Goal: Task Accomplishment & Management: Manage account settings

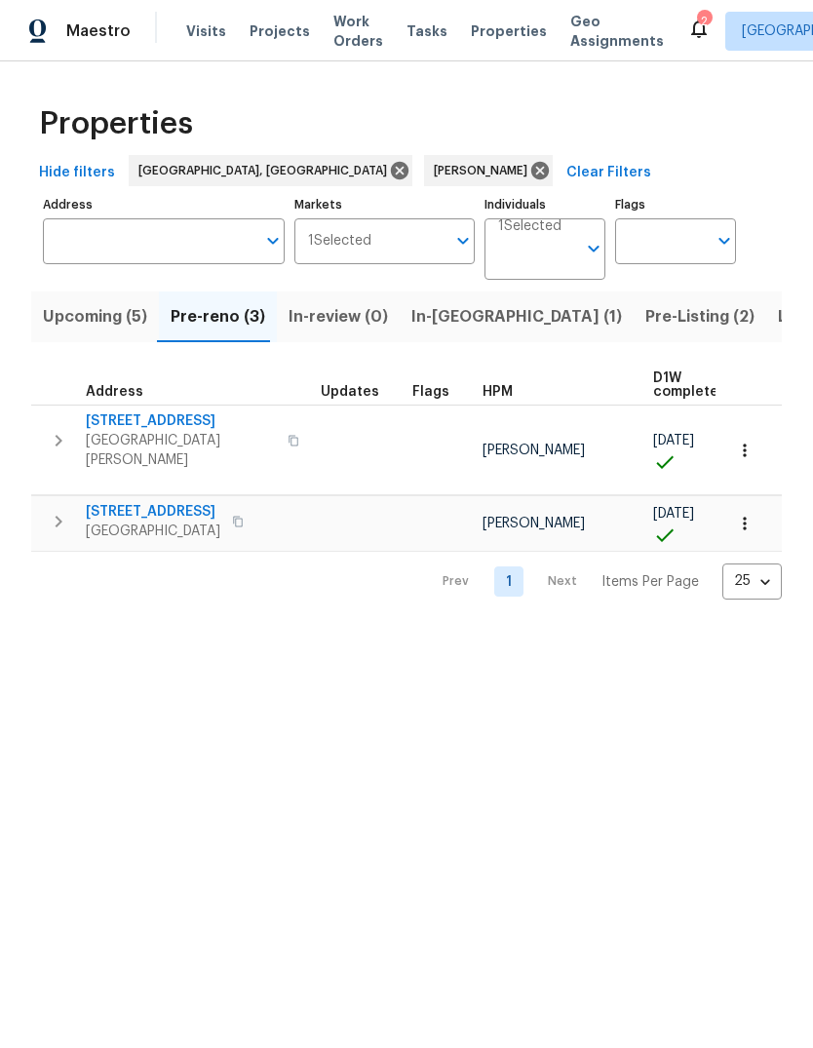
scroll to position [0, 25]
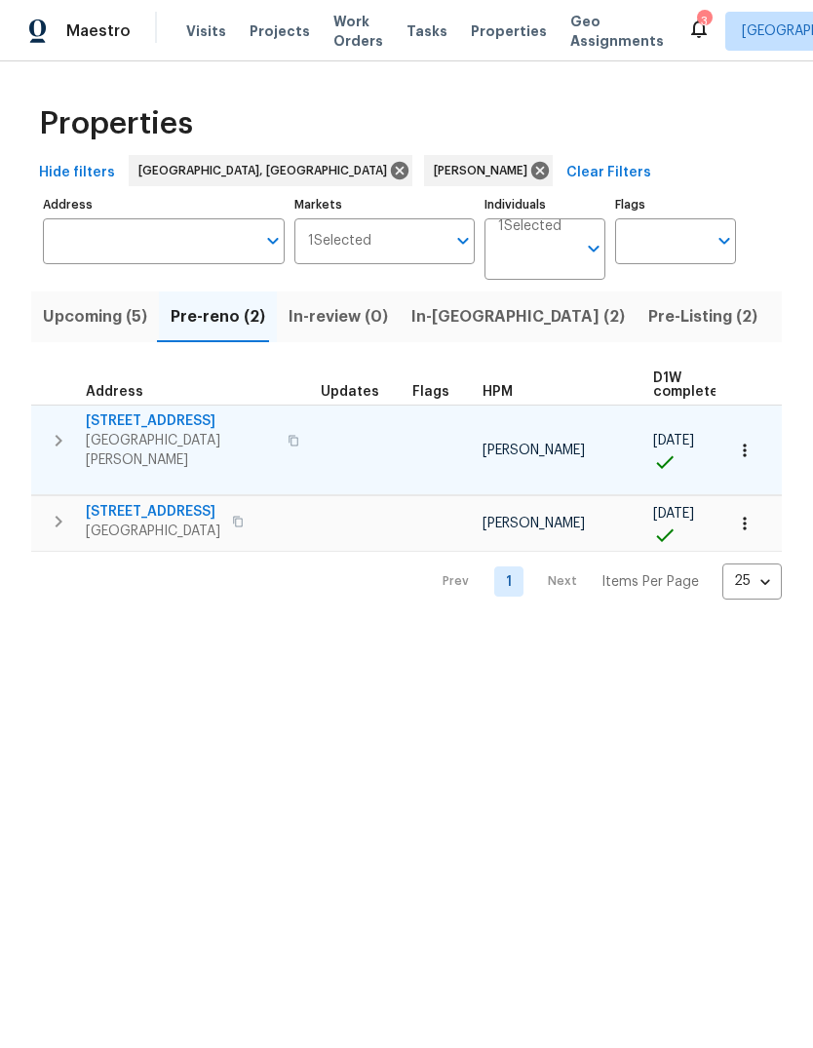
click at [115, 418] on span "[STREET_ADDRESS]" at bounding box center [181, 422] width 190 height 20
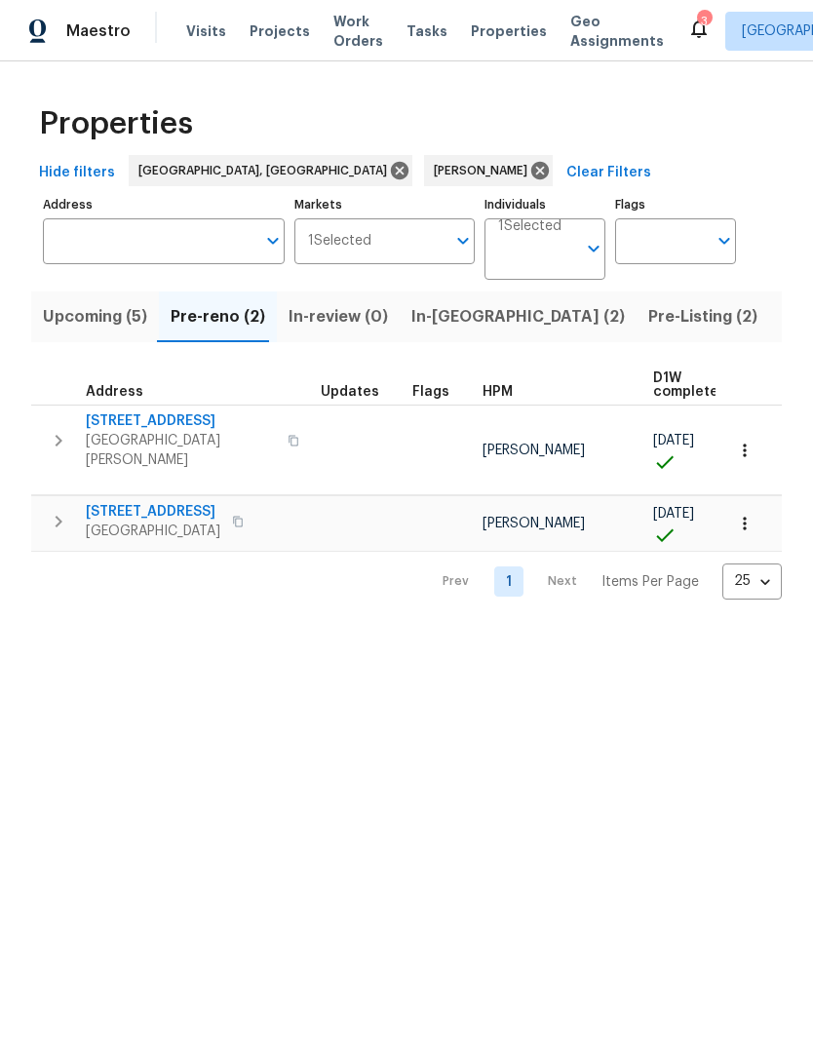
click at [104, 309] on span "Upcoming (5)" at bounding box center [95, 316] width 104 height 27
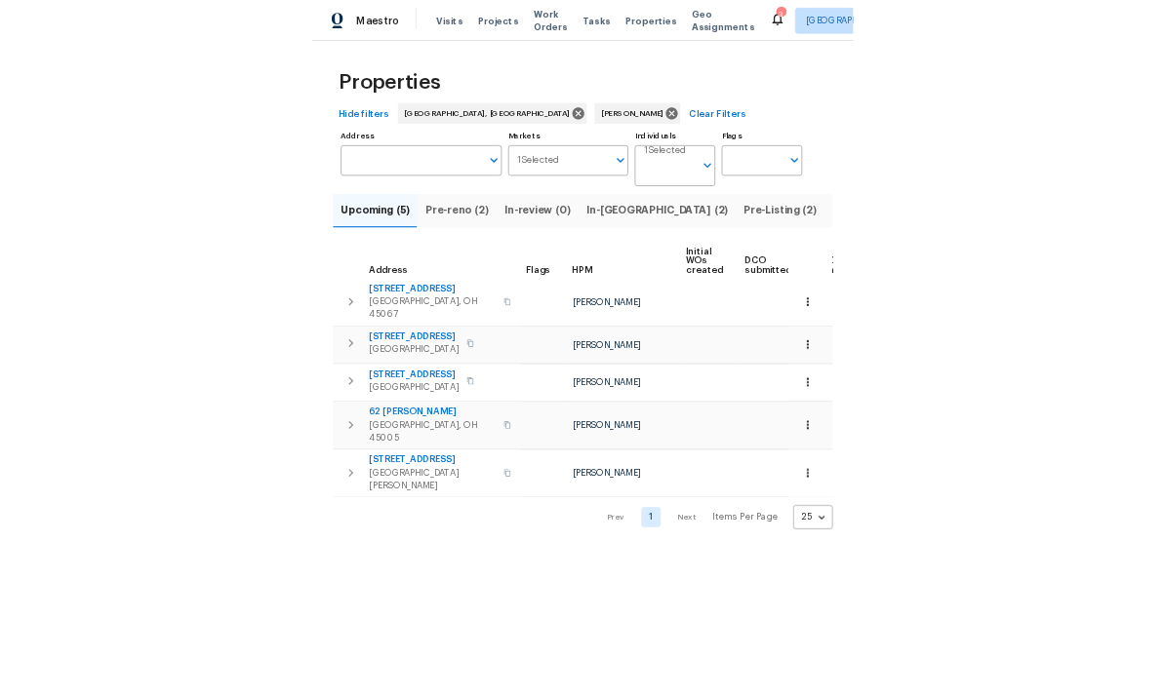
scroll to position [0, 23]
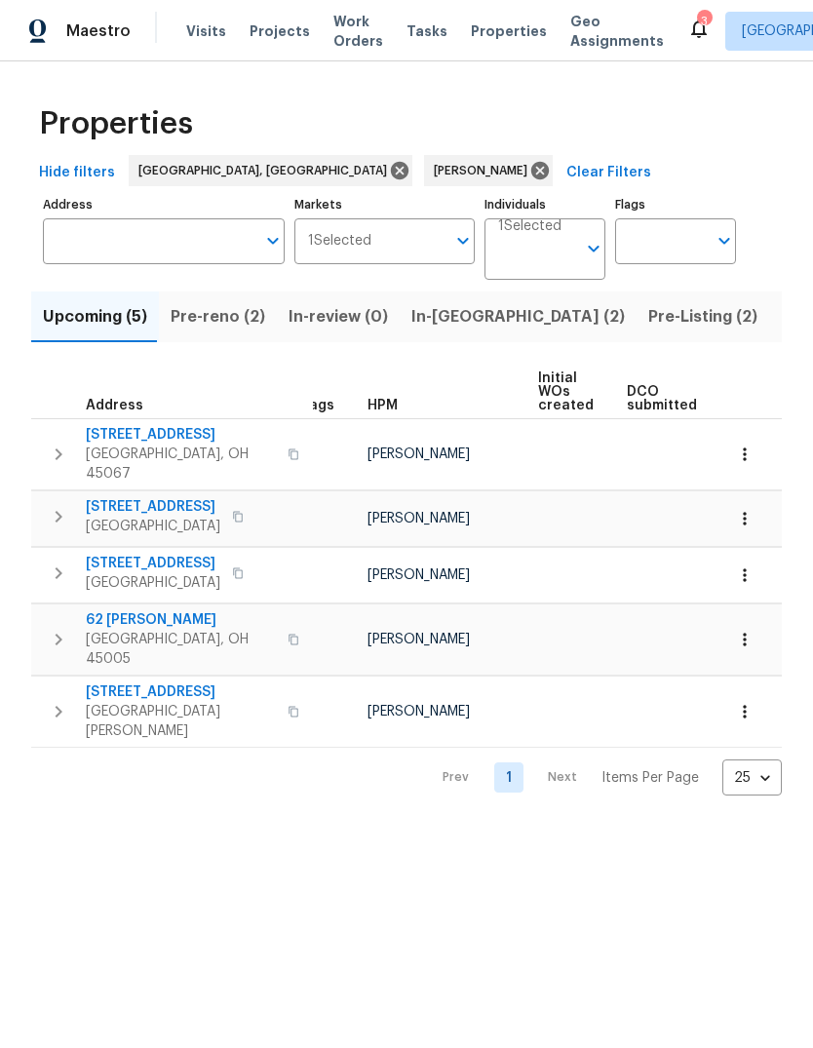
click at [225, 325] on span "Pre-reno (2)" at bounding box center [218, 316] width 95 height 27
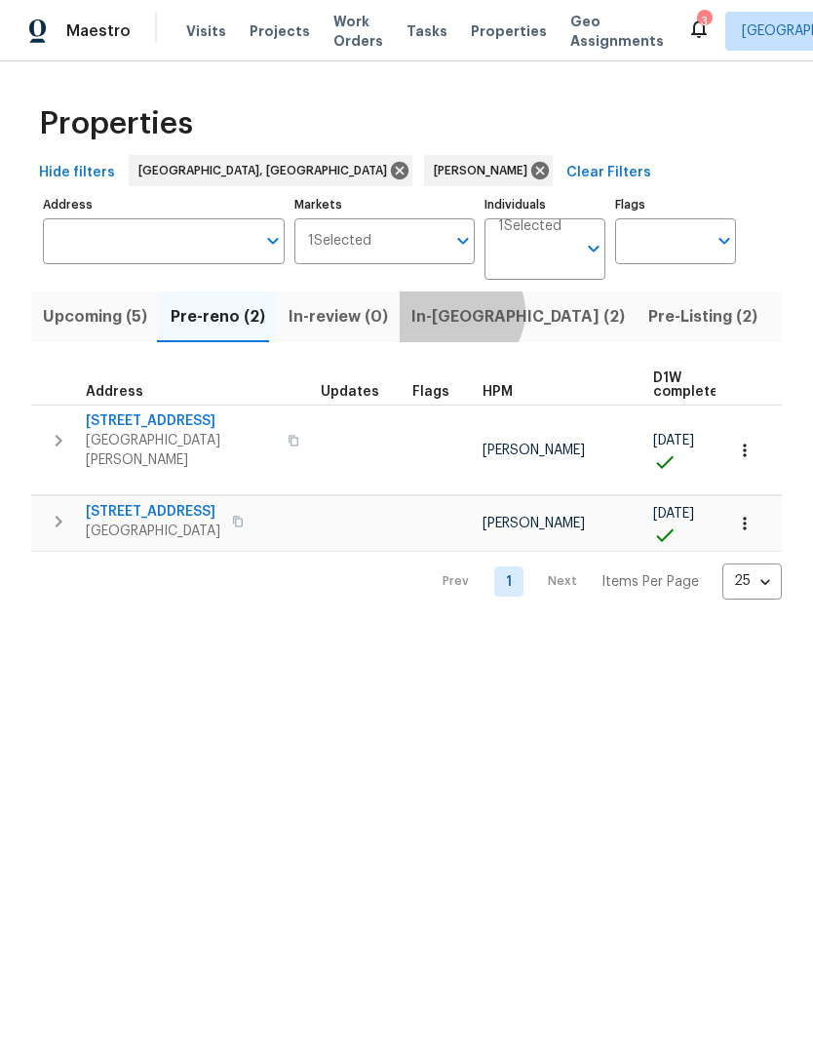
click at [447, 313] on span "In-reno (2)" at bounding box center [519, 316] width 214 height 27
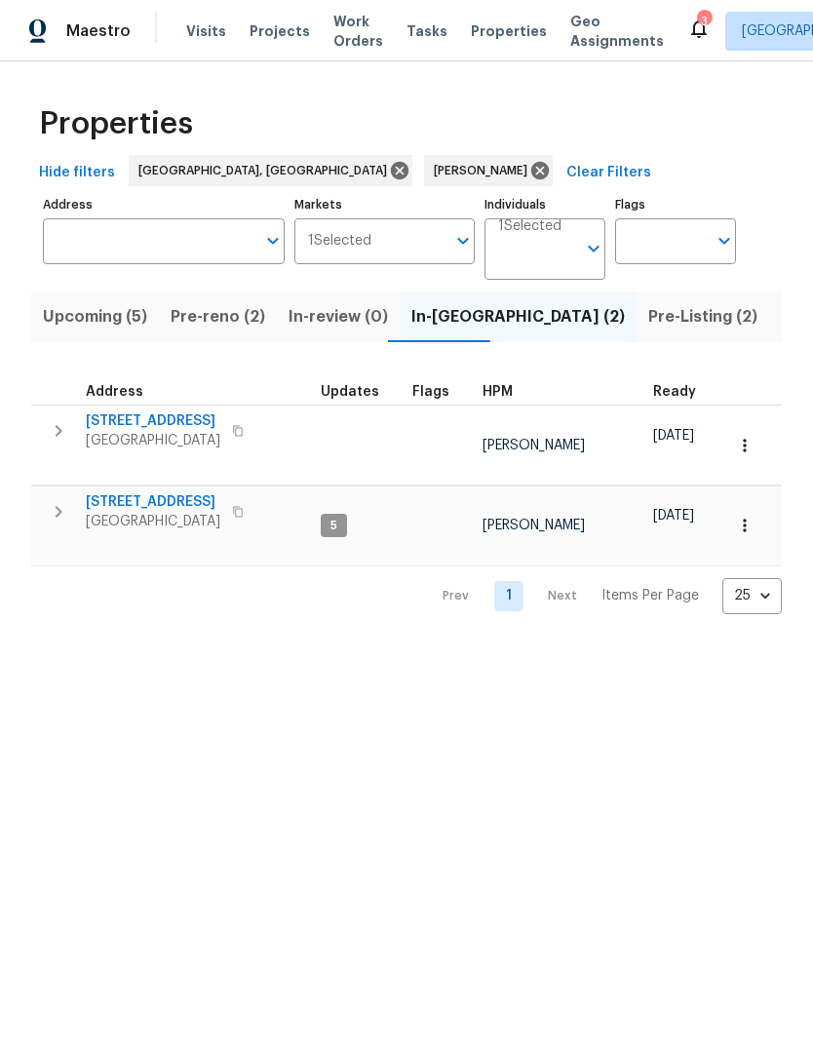
click at [214, 334] on button "Pre-reno (2)" at bounding box center [218, 317] width 118 height 51
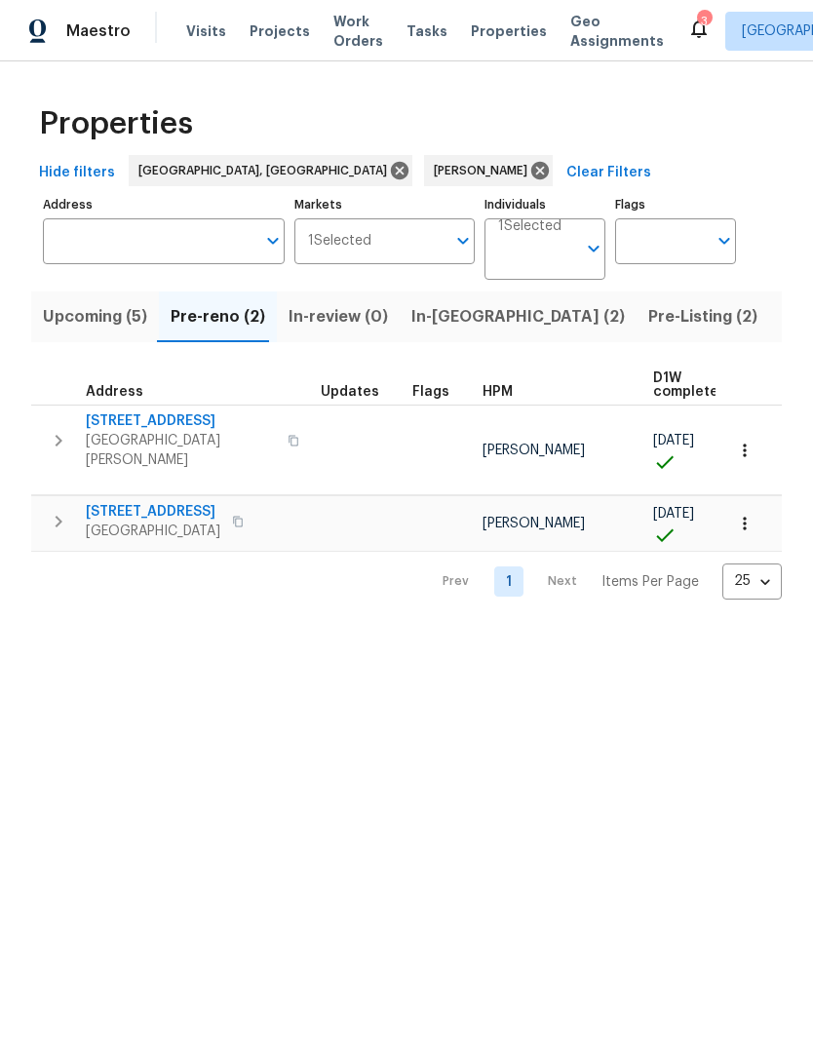
click at [441, 320] on span "In-reno (2)" at bounding box center [519, 316] width 214 height 27
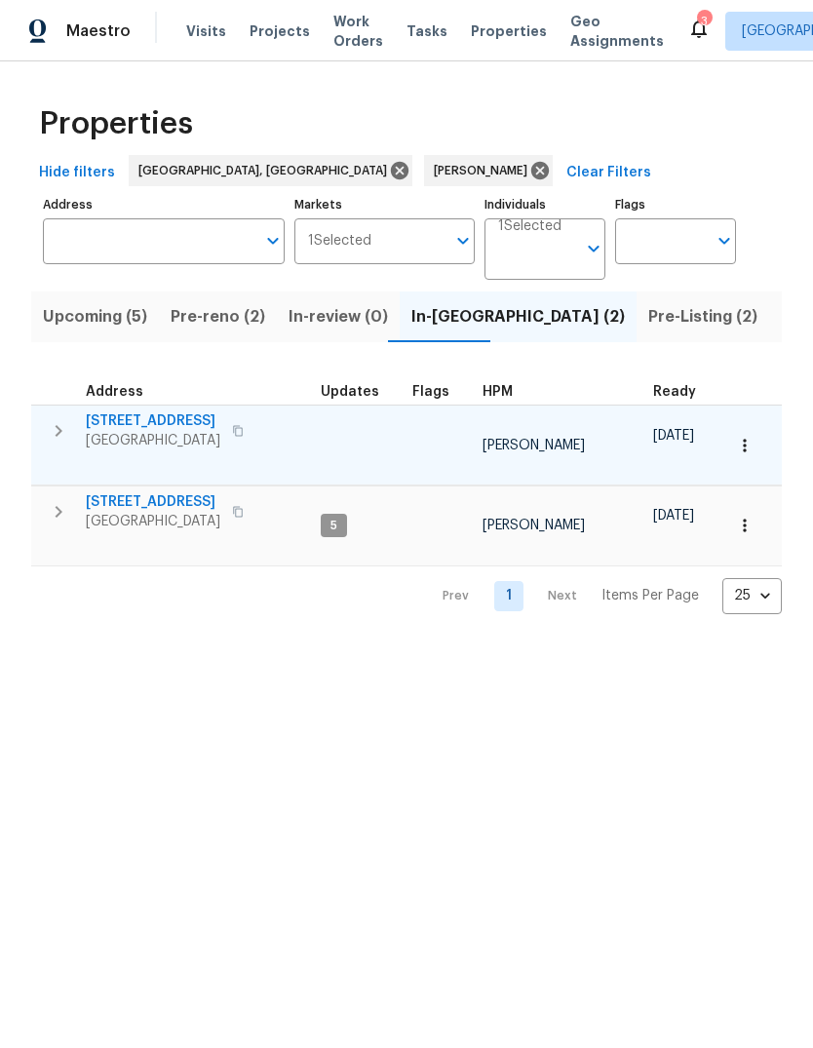
click at [170, 423] on span "6107 Driftwood Ct" at bounding box center [153, 422] width 135 height 20
click at [67, 424] on icon "button" at bounding box center [58, 430] width 23 height 23
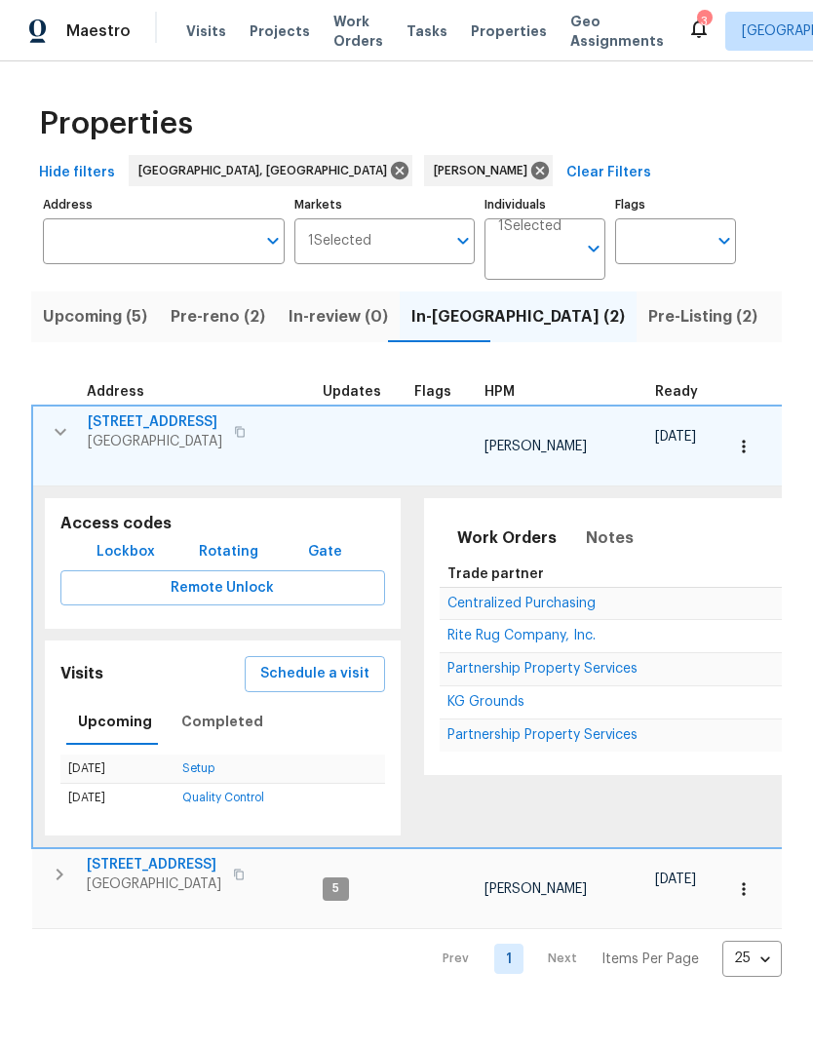
click at [130, 540] on span "Lockbox" at bounding box center [126, 552] width 59 height 24
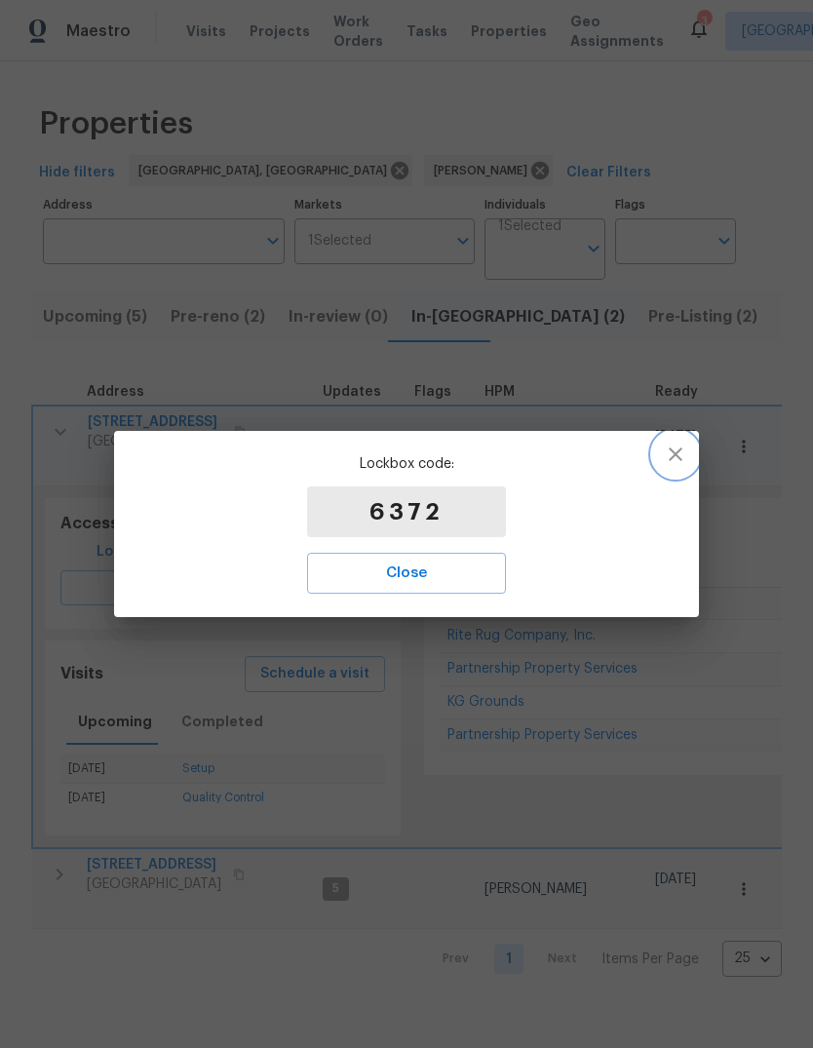
click at [678, 451] on icon "button" at bounding box center [675, 454] width 23 height 23
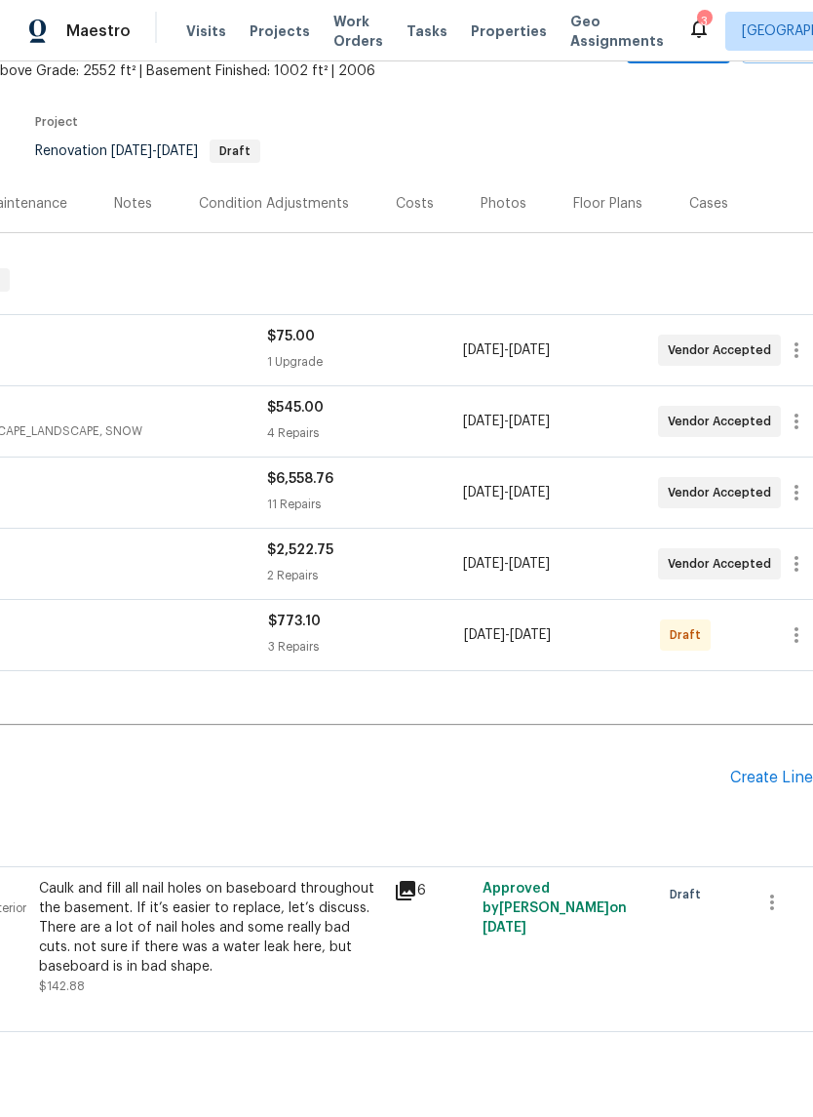
scroll to position [121, 249]
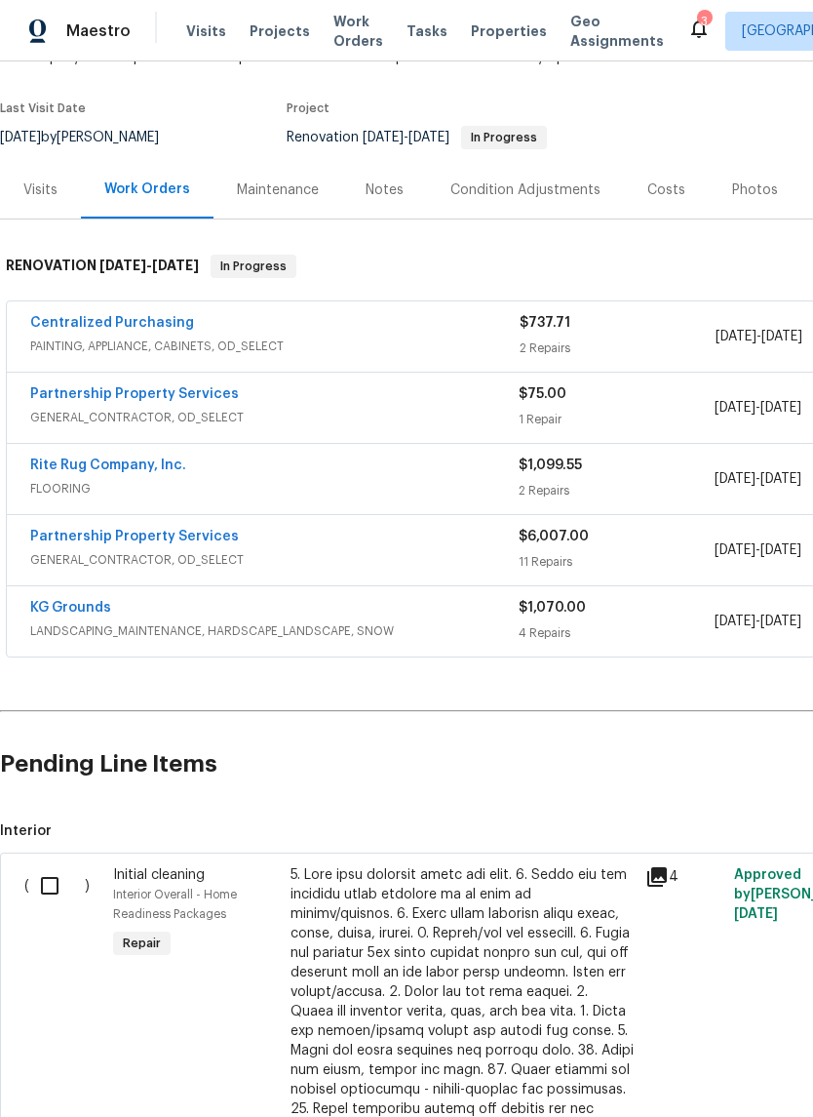
scroll to position [135, 0]
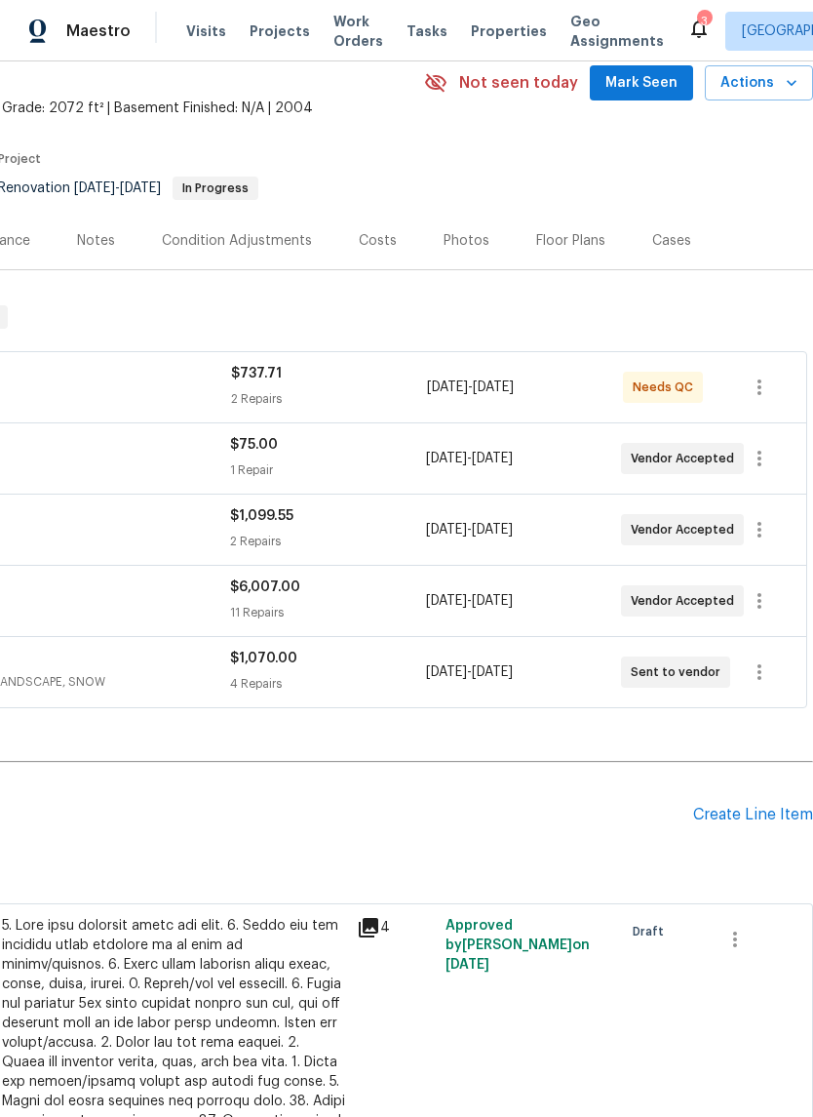
click at [803, 700] on div "Back to all projects 6107 Driftwood Ct, Maineville, OH 45039 4 Beds | 2 1/2 Bat…" at bounding box center [262, 820] width 1102 height 1639
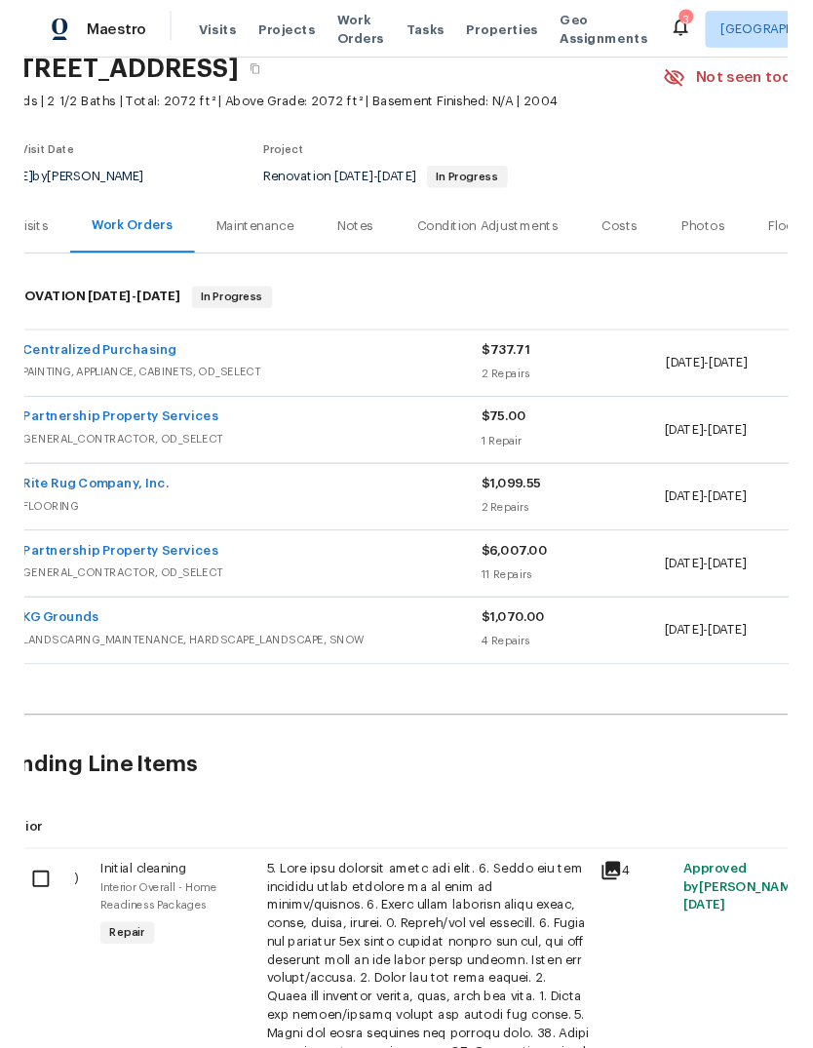
scroll to position [84, 30]
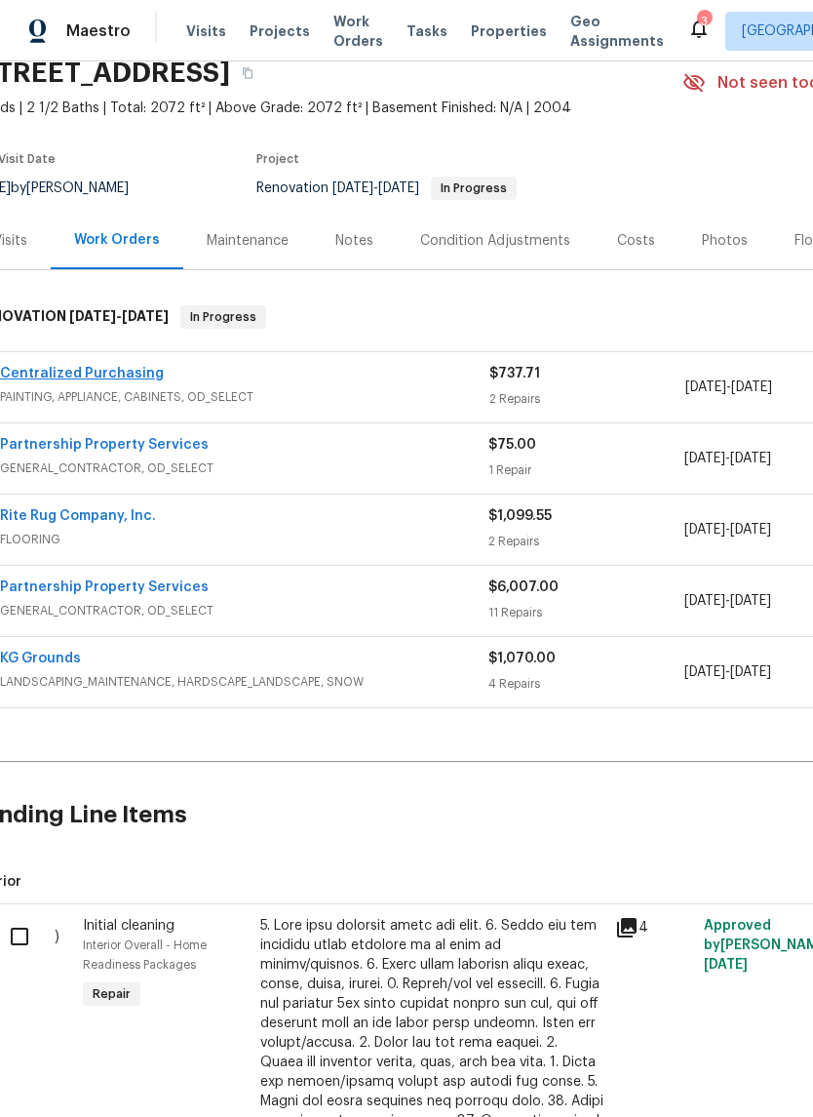
click at [113, 372] on link "Centralized Purchasing" at bounding box center [82, 374] width 164 height 14
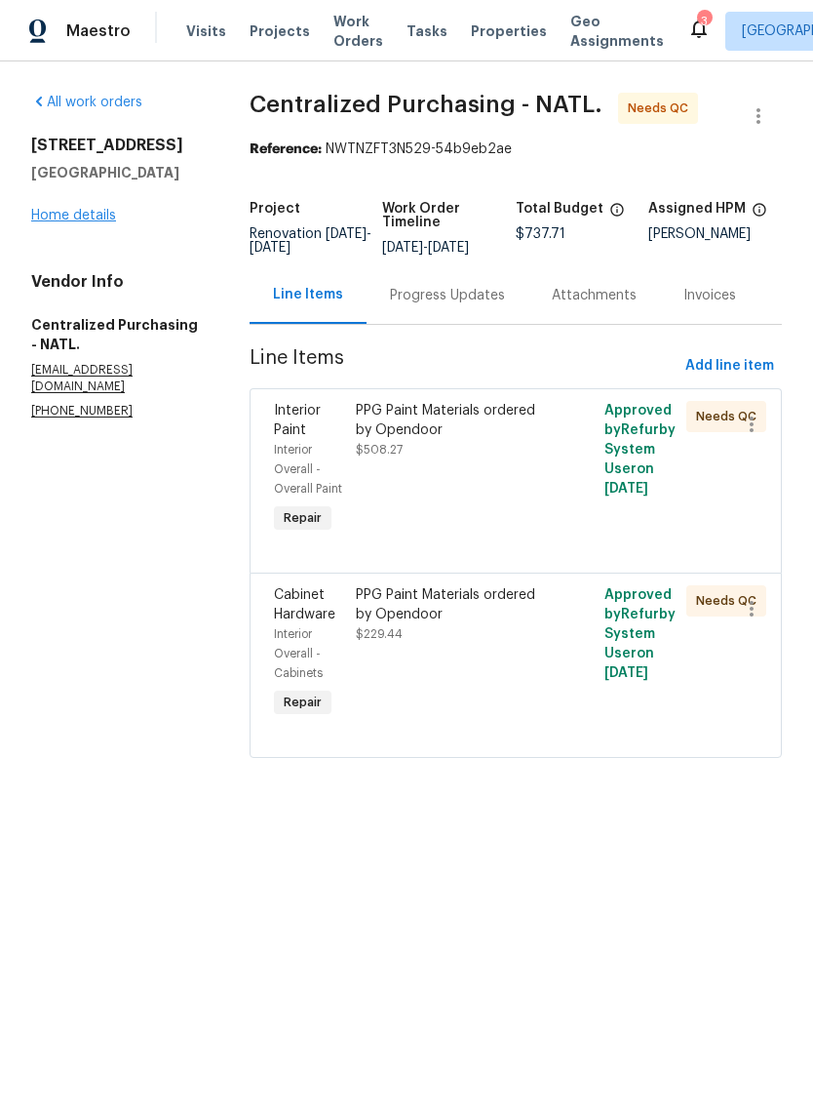
click at [65, 216] on link "Home details" at bounding box center [73, 216] width 85 height 14
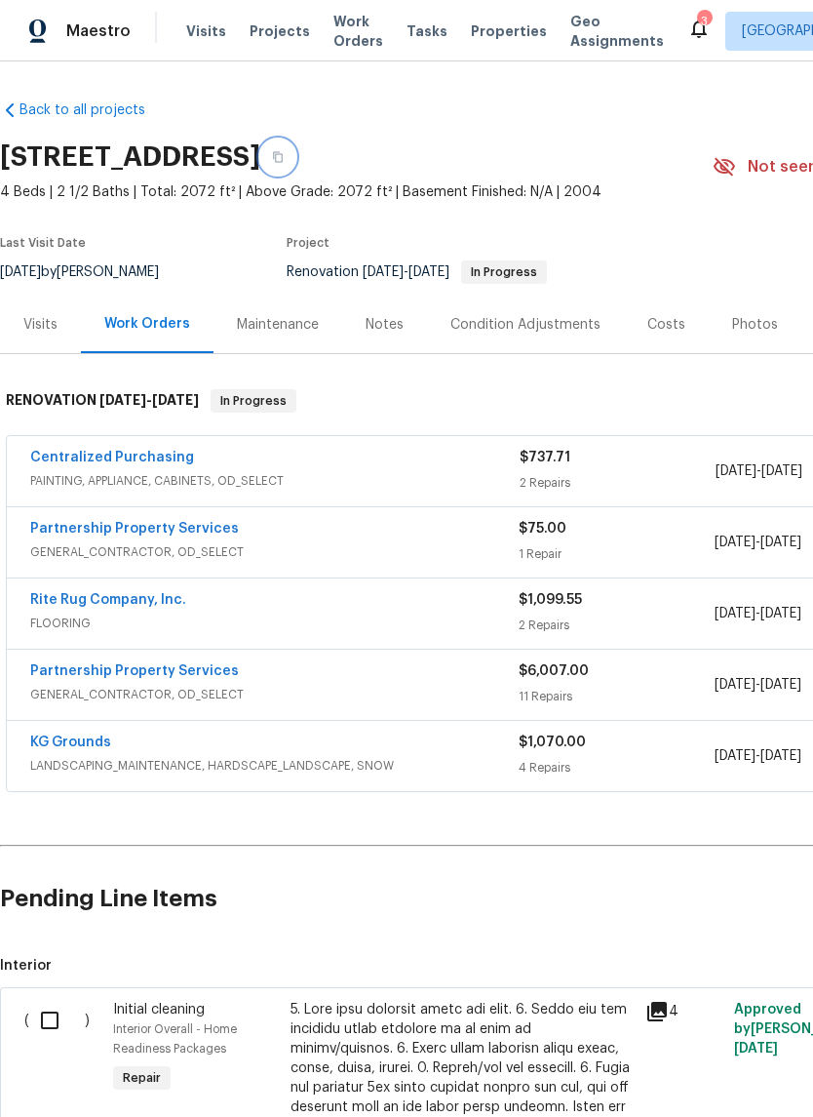
click at [296, 152] on button "button" at bounding box center [277, 156] width 35 height 35
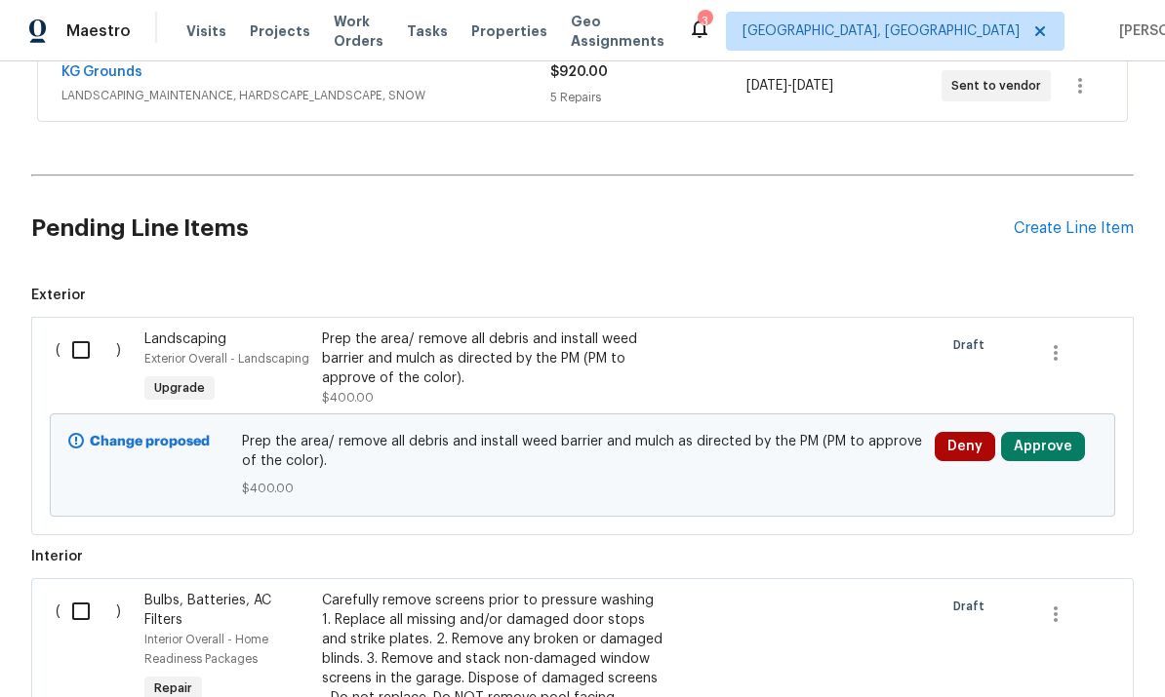
scroll to position [353, 0]
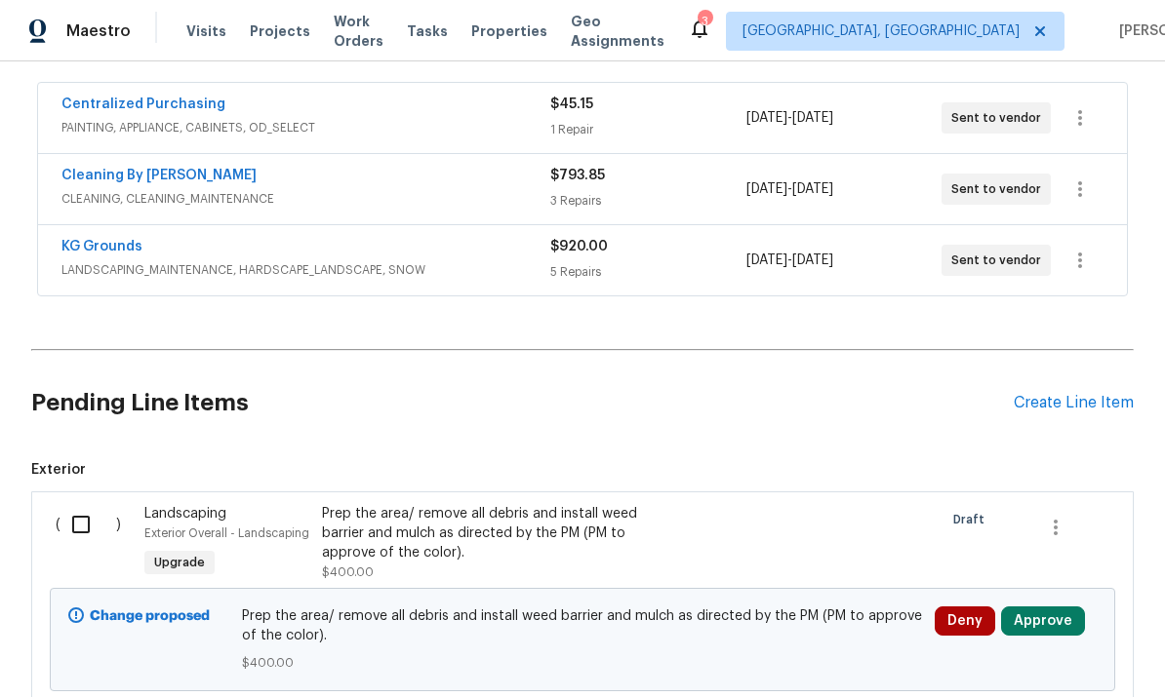
click at [94, 524] on input "checkbox" at bounding box center [88, 524] width 56 height 41
checkbox input "true"
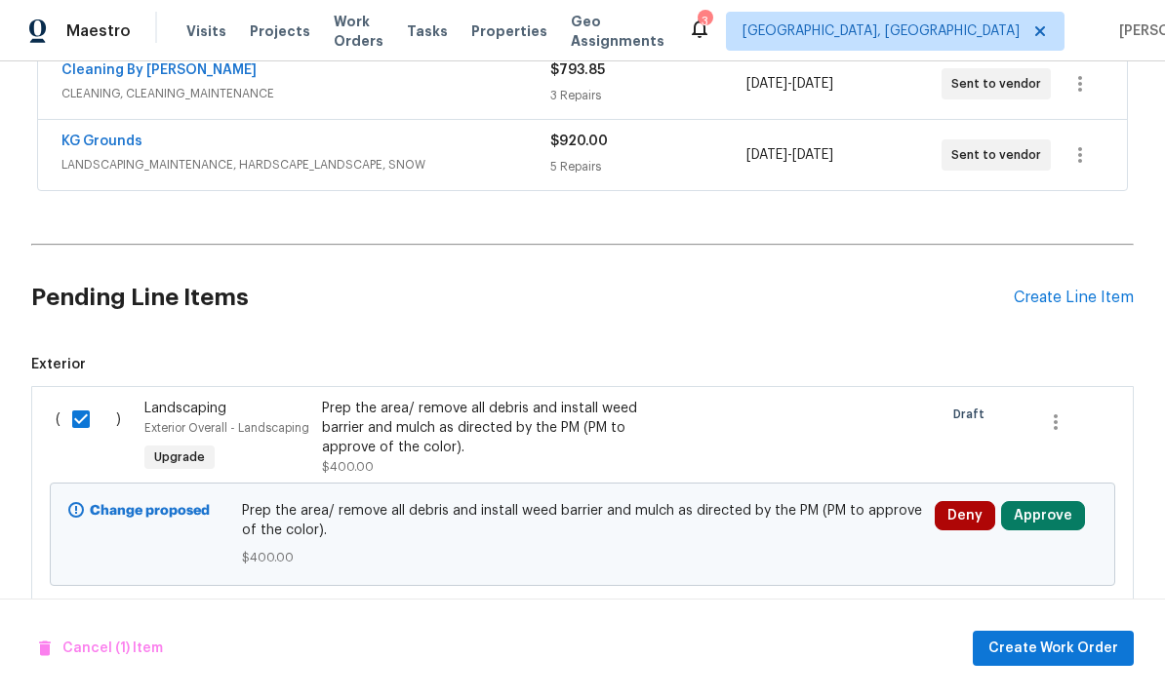
scroll to position [616, 0]
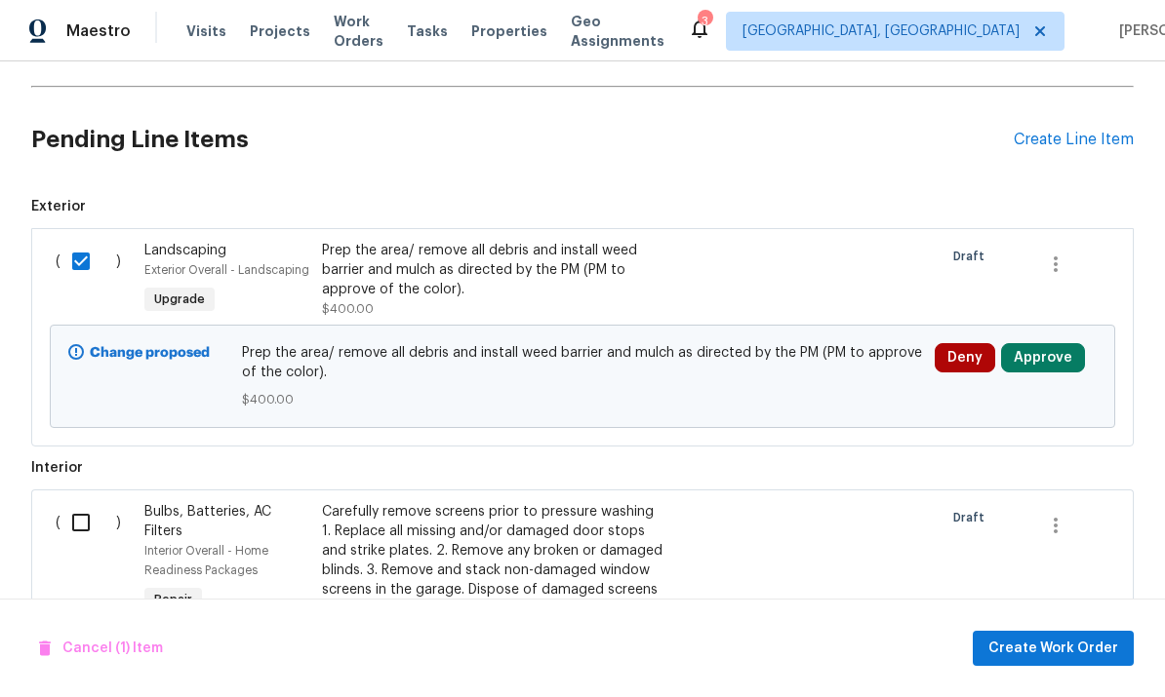
click at [114, 514] on input "checkbox" at bounding box center [88, 522] width 56 height 41
checkbox input "true"
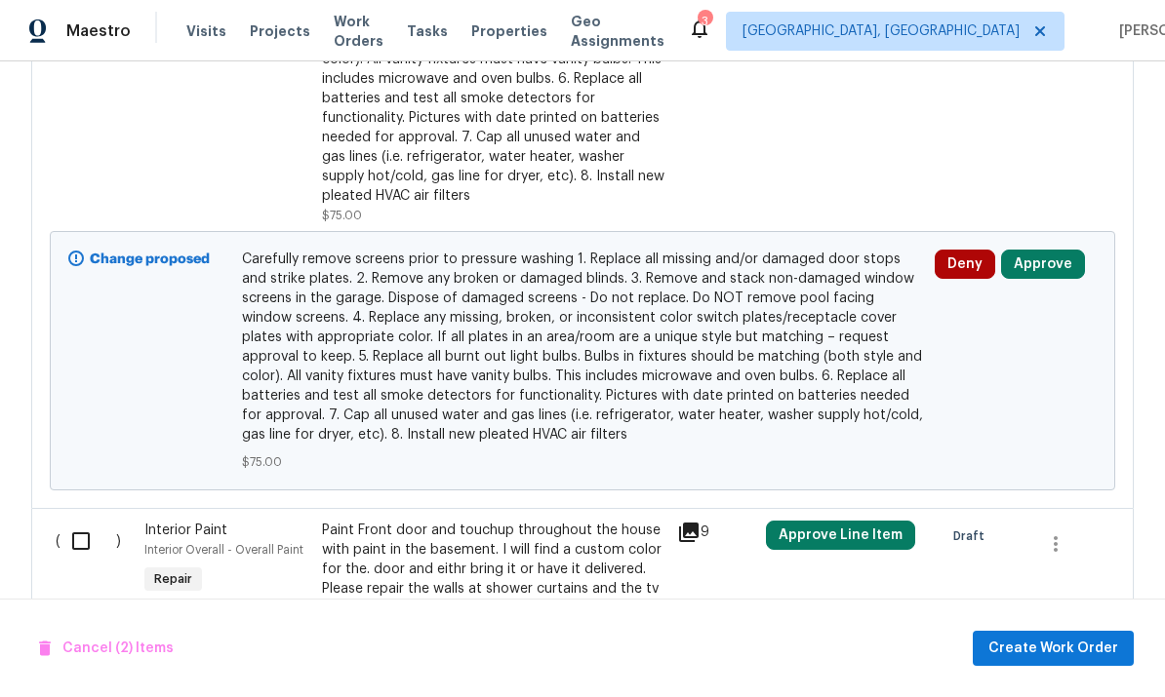
scroll to position [1301, 0]
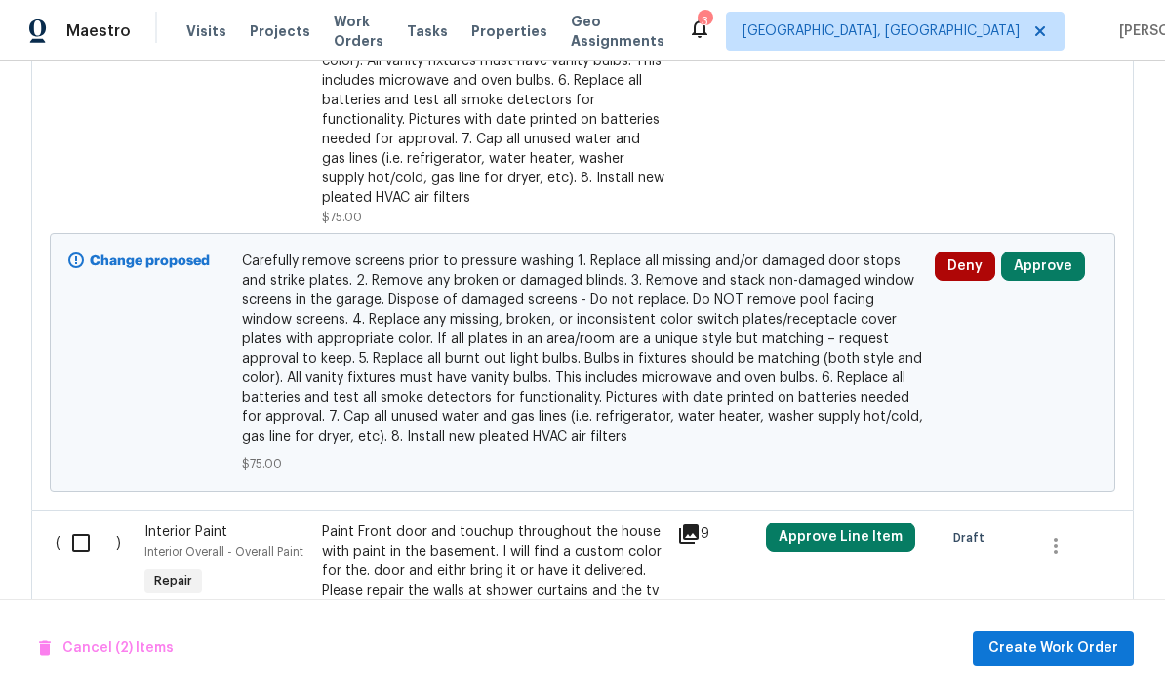
click at [101, 550] on input "checkbox" at bounding box center [88, 543] width 56 height 41
checkbox input "true"
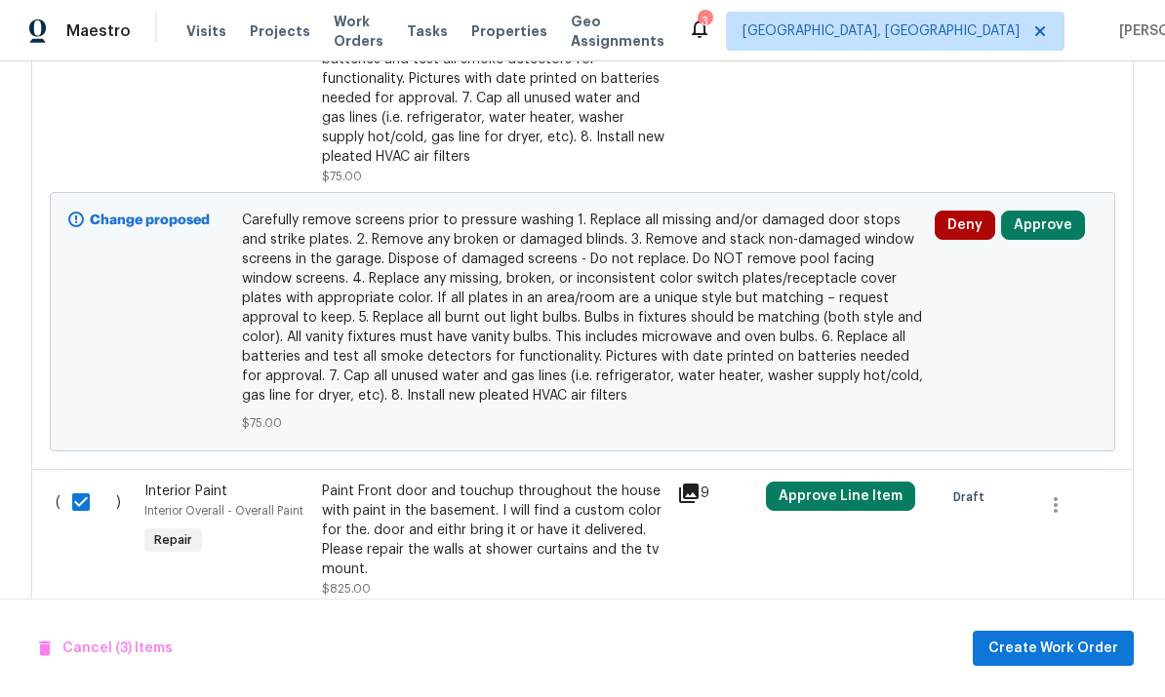
scroll to position [1341, 0]
click at [1060, 649] on span "Create Work Order" at bounding box center [1053, 649] width 130 height 24
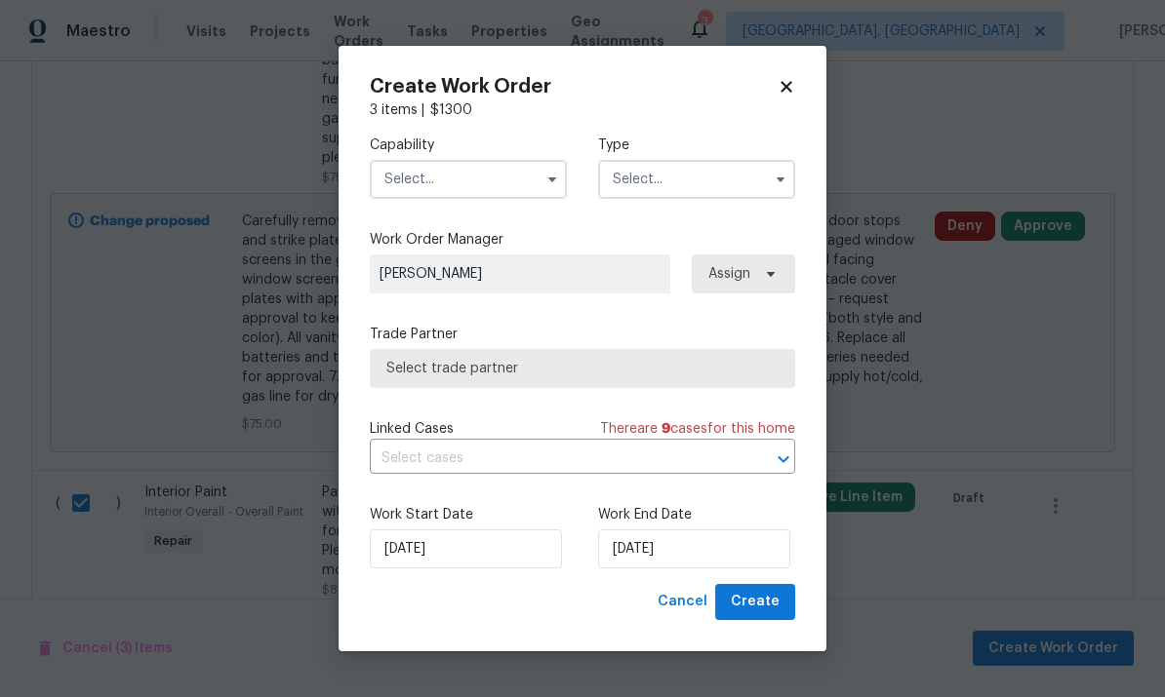
click at [516, 179] on input "text" at bounding box center [468, 179] width 197 height 39
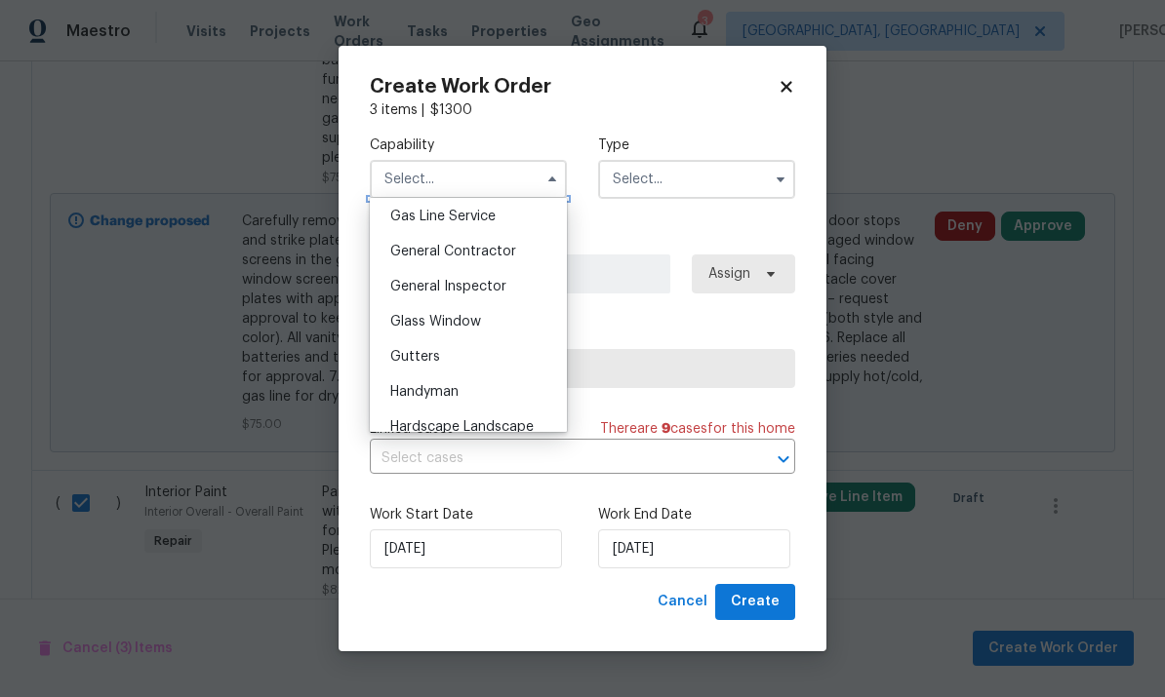
scroll to position [915, 0]
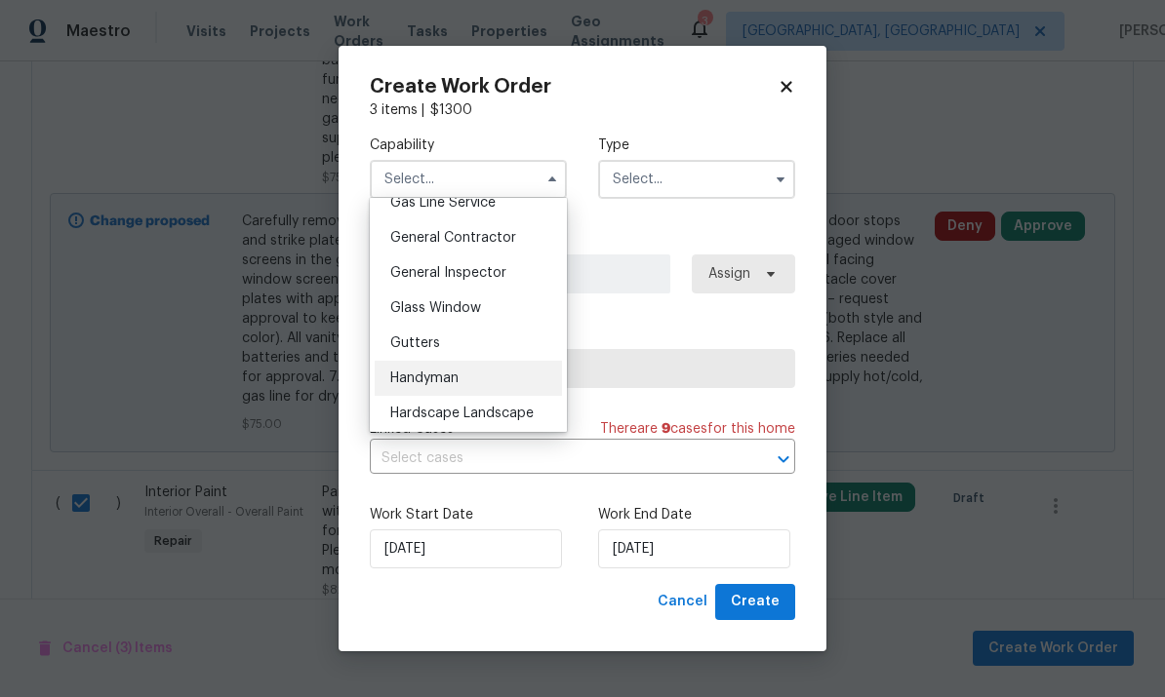
click at [487, 364] on div "Handyman" at bounding box center [468, 378] width 187 height 35
type input "Handyman"
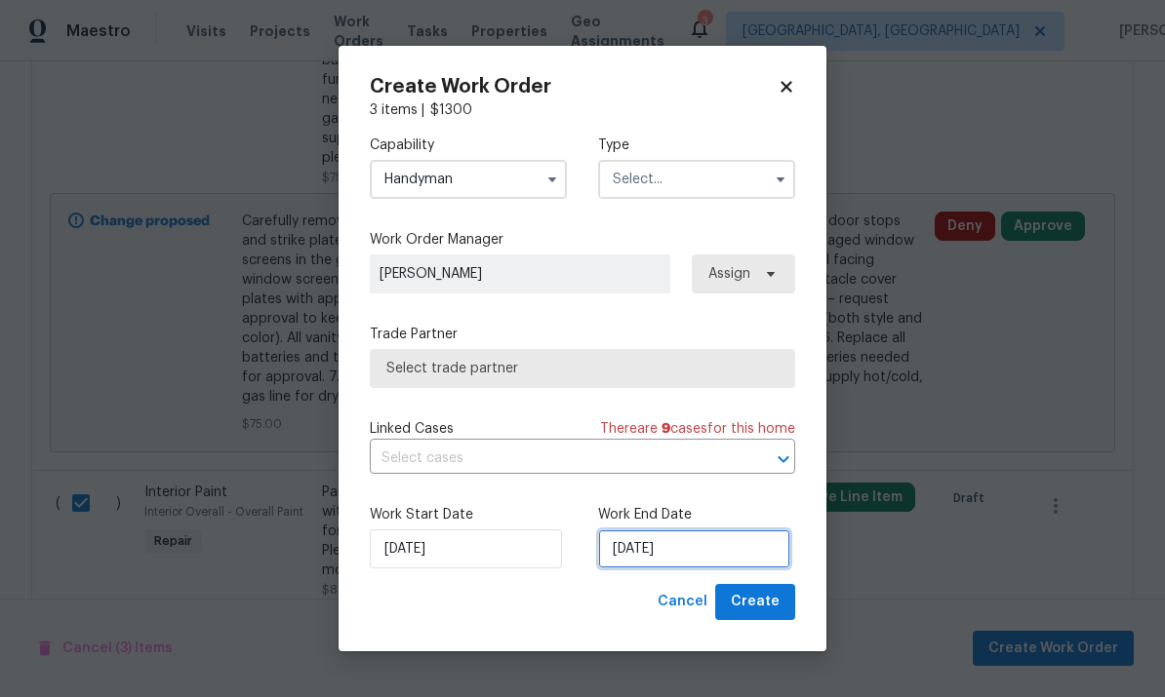
click at [733, 536] on input "9/2/2025" at bounding box center [694, 549] width 192 height 39
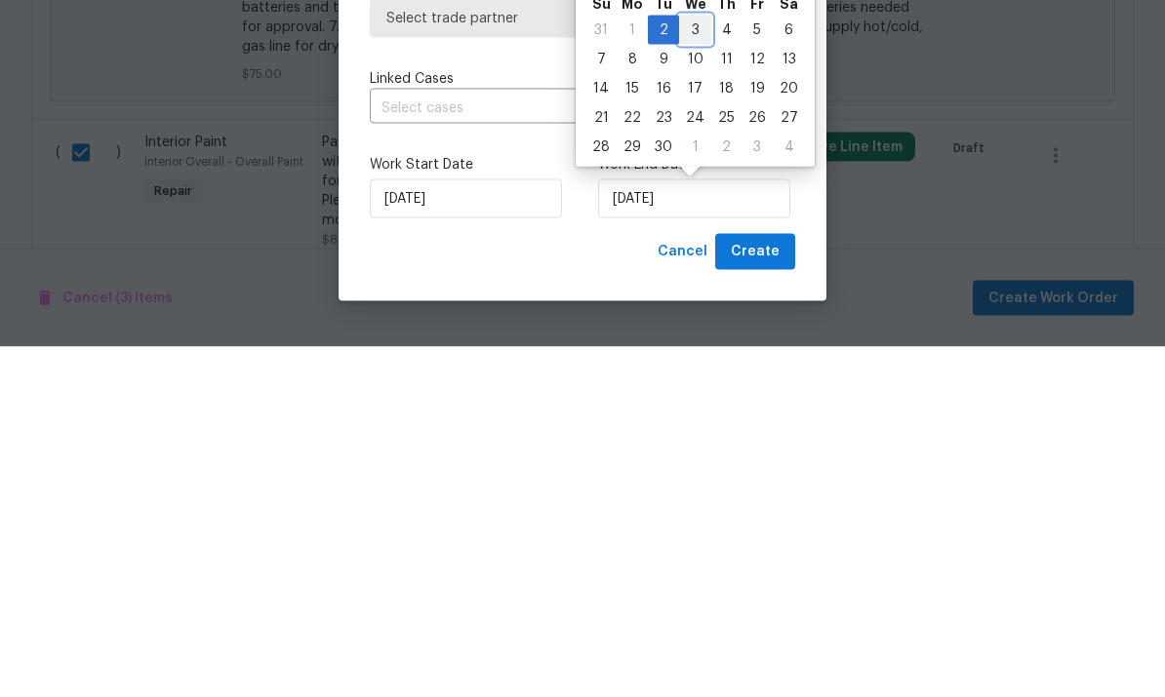
click at [688, 367] on div "3" at bounding box center [695, 380] width 32 height 27
type input "9/3/2025"
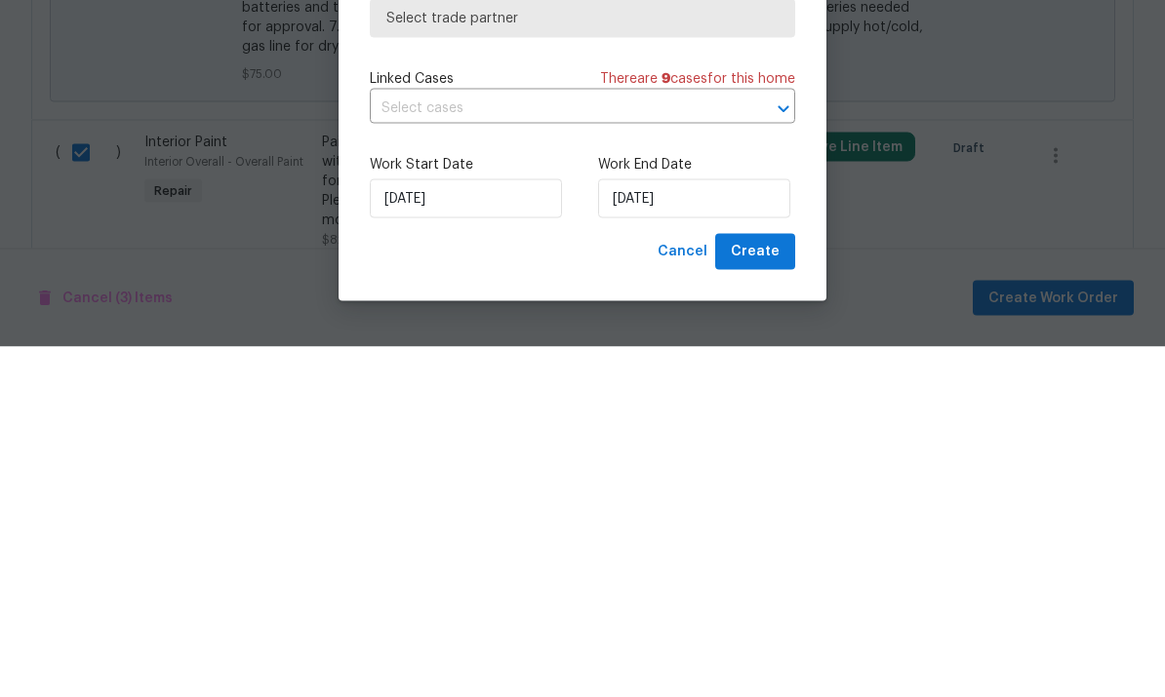
scroll to position [73, 0]
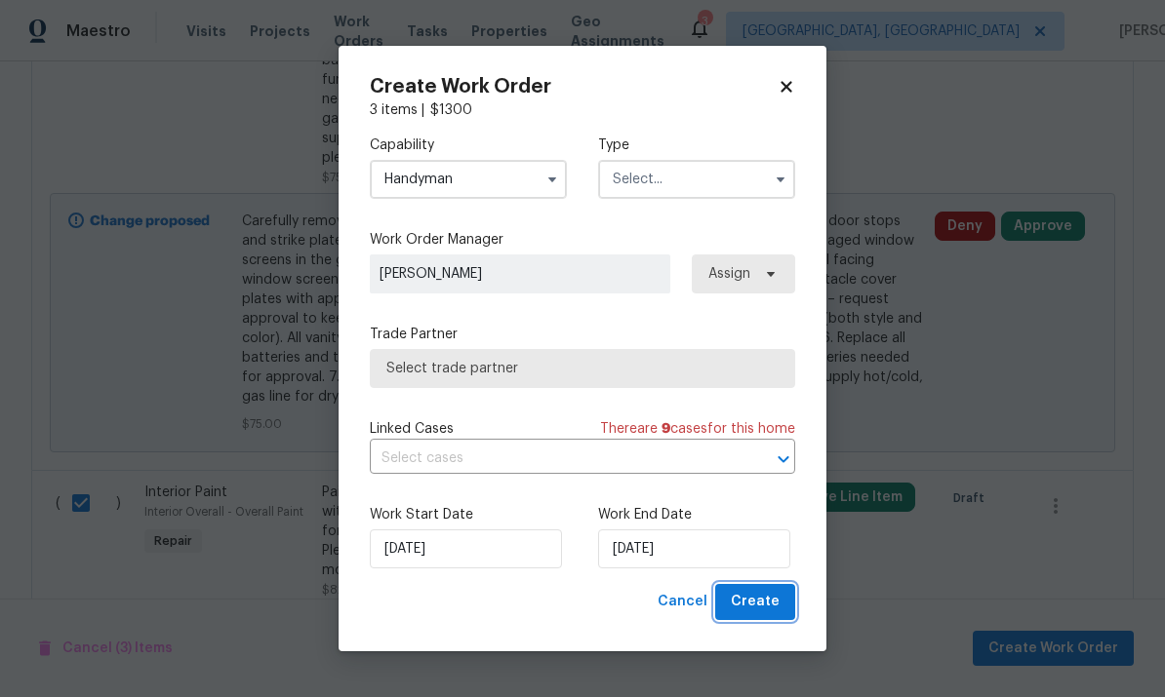
click at [743, 618] on button "Create" at bounding box center [755, 602] width 80 height 36
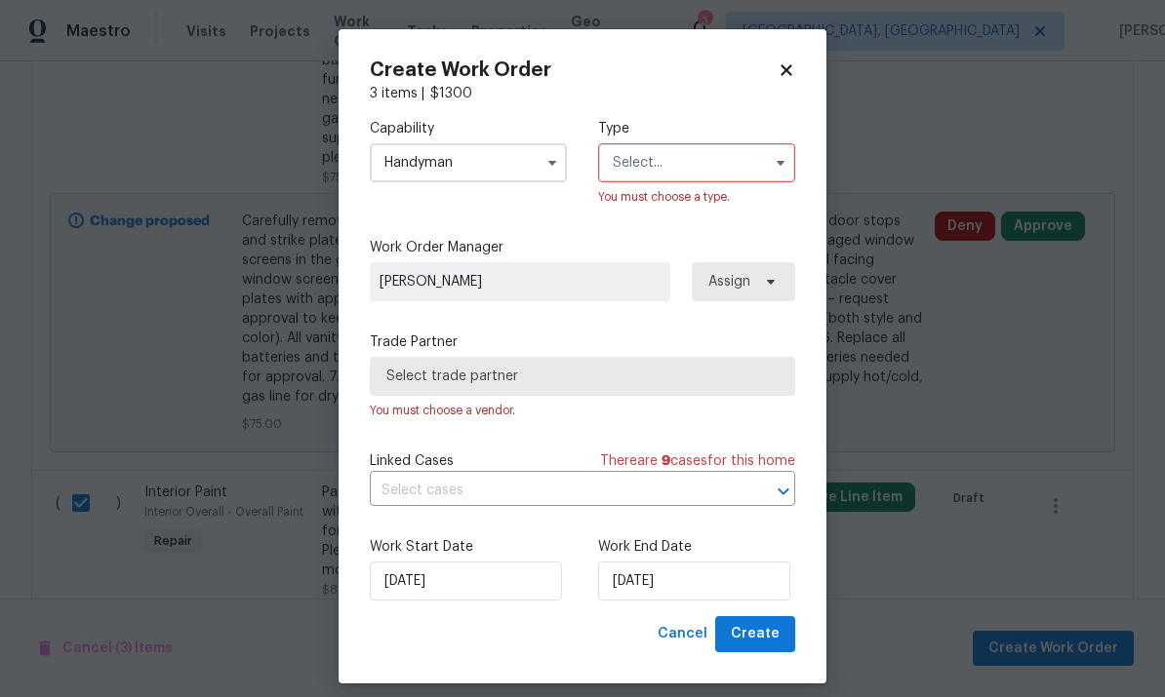
click at [688, 364] on span "Select trade partner" at bounding box center [582, 376] width 425 height 39
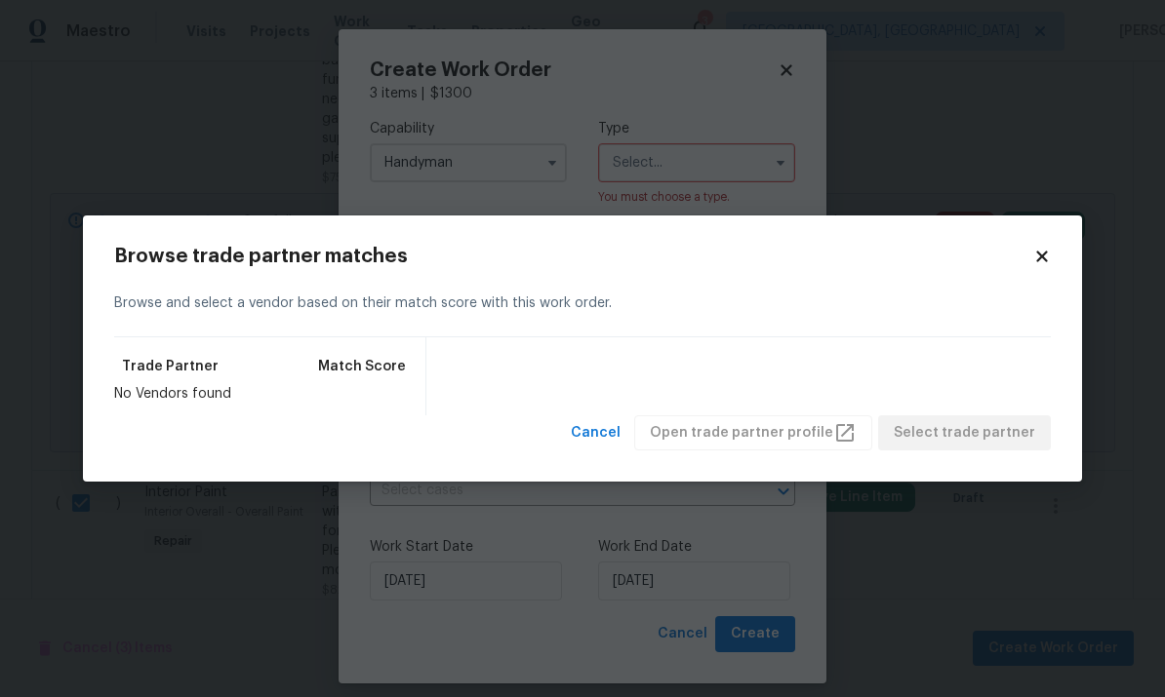
click at [239, 144] on body "Maestro Visits Projects Work Orders Tasks Properties Geo Assignments 3 Cincinna…" at bounding box center [582, 348] width 1165 height 697
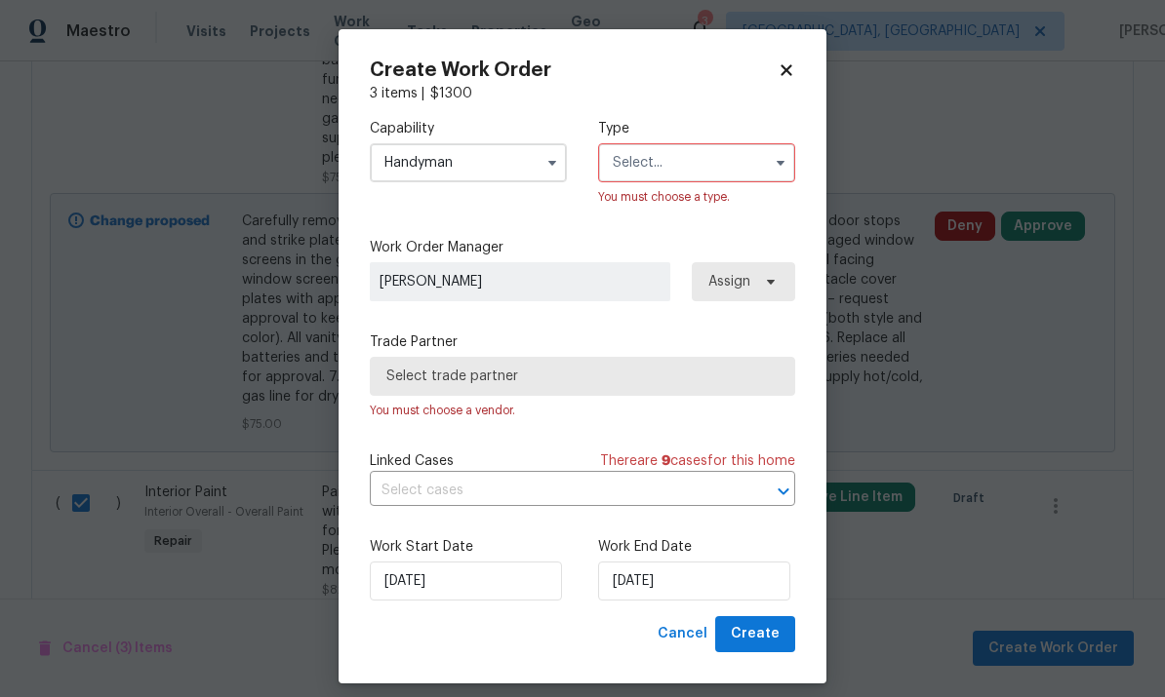
click at [742, 155] on input "text" at bounding box center [696, 162] width 197 height 39
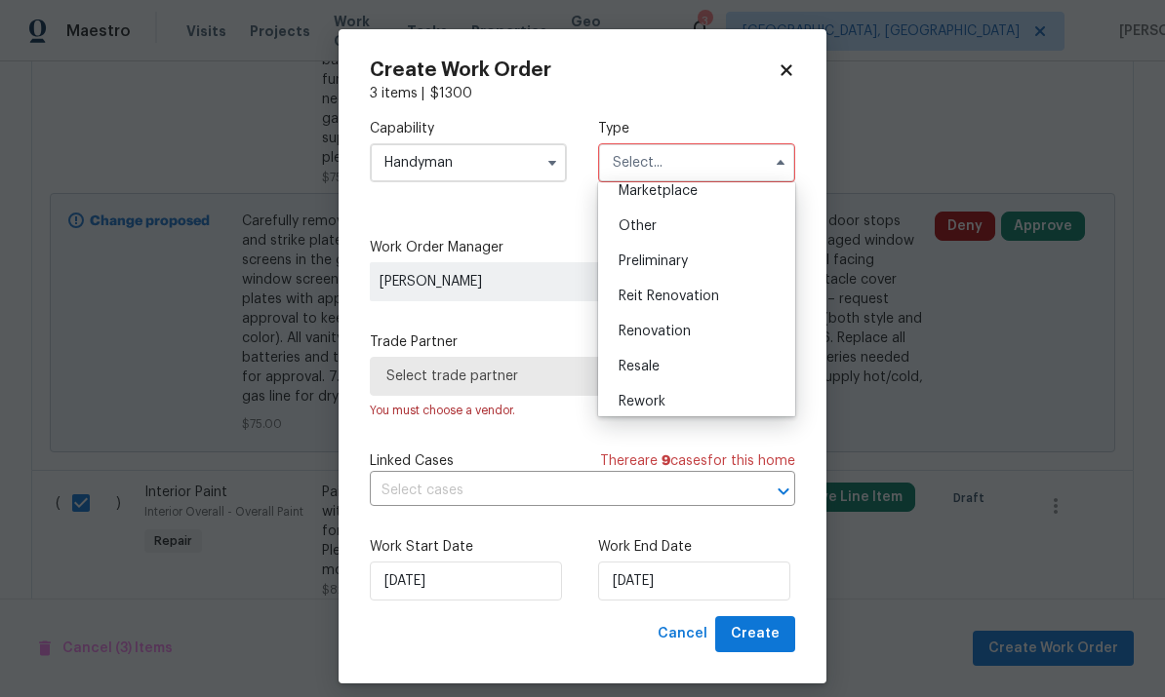
scroll to position [368, 0]
click at [712, 324] on div "Renovation" at bounding box center [696, 328] width 187 height 35
type input "Renovation"
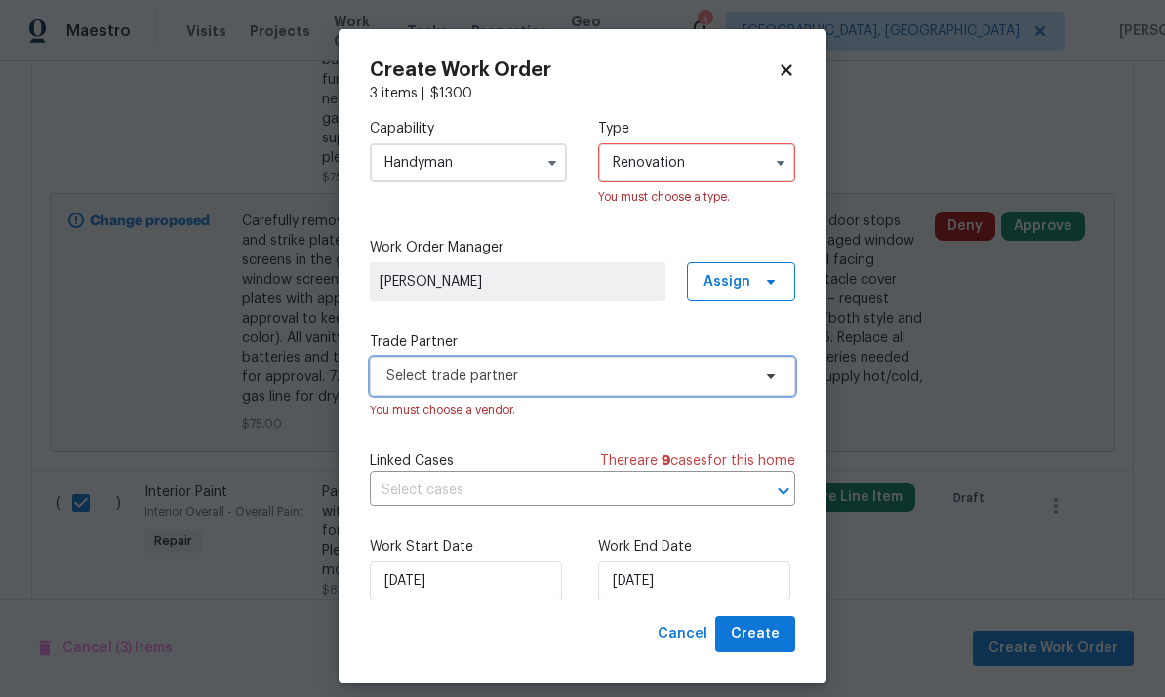
click at [661, 384] on span "Select trade partner" at bounding box center [568, 377] width 364 height 20
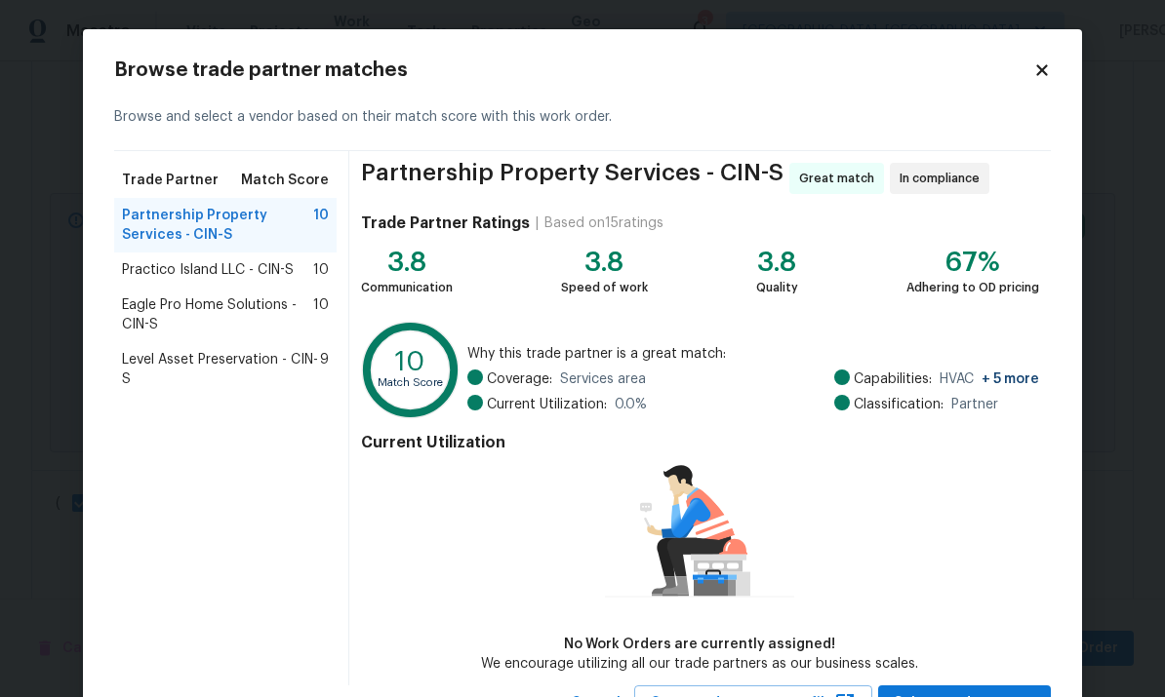
click at [1046, 68] on icon at bounding box center [1041, 69] width 11 height 11
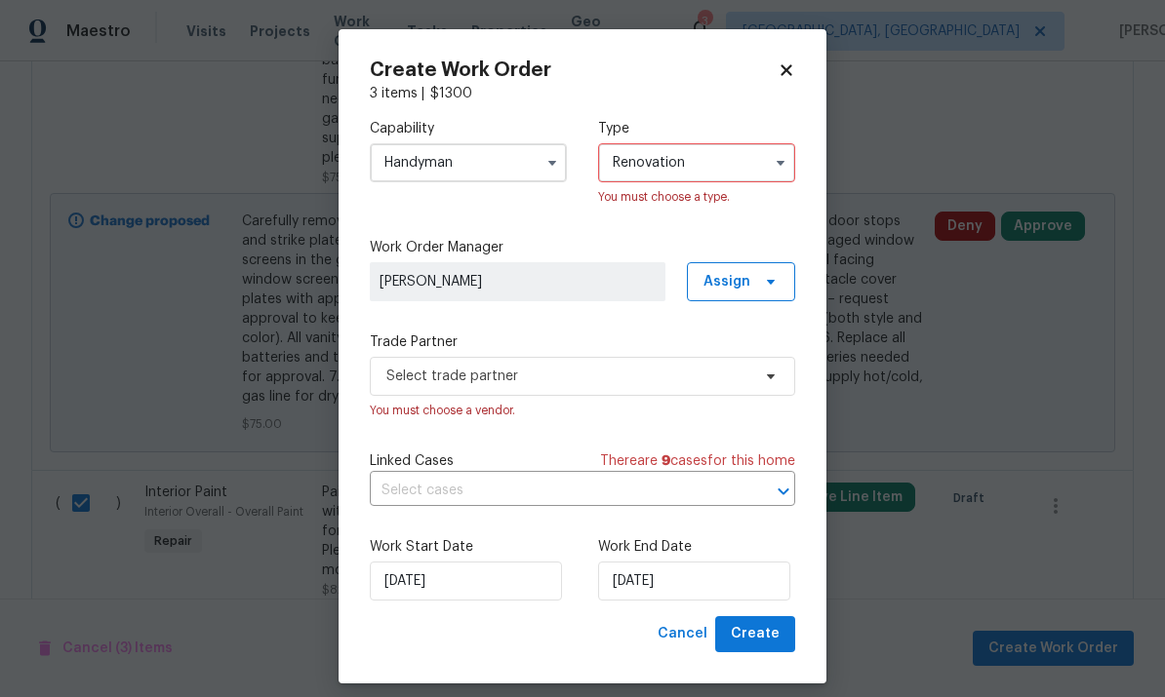
click at [526, 157] on input "Handyman" at bounding box center [468, 162] width 197 height 39
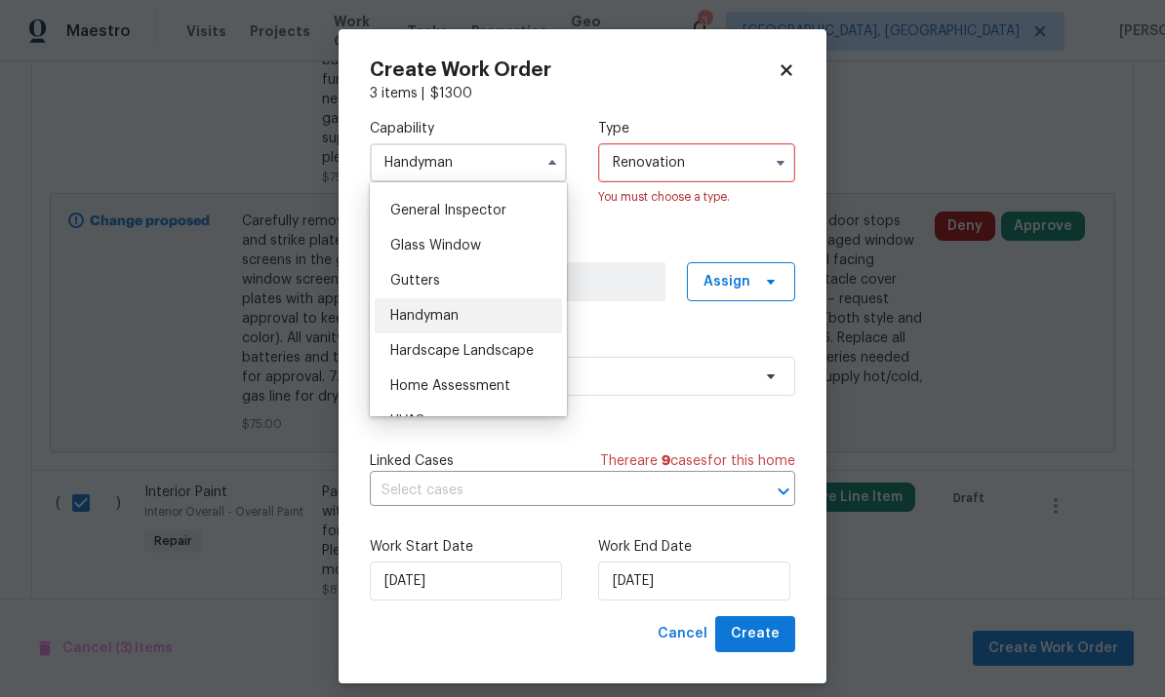
scroll to position [959, 0]
click at [539, 361] on div "Hardscape Landscape" at bounding box center [468, 353] width 187 height 35
type input "Hardscape Landscape"
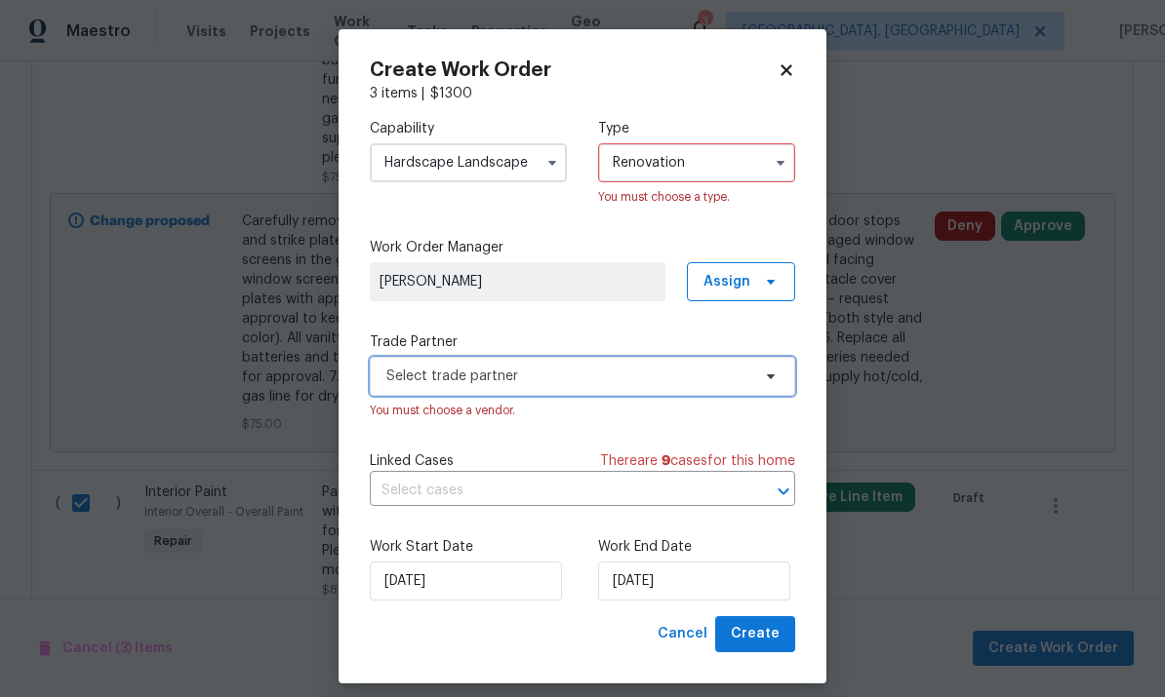
click at [711, 382] on span "Select trade partner" at bounding box center [568, 377] width 364 height 20
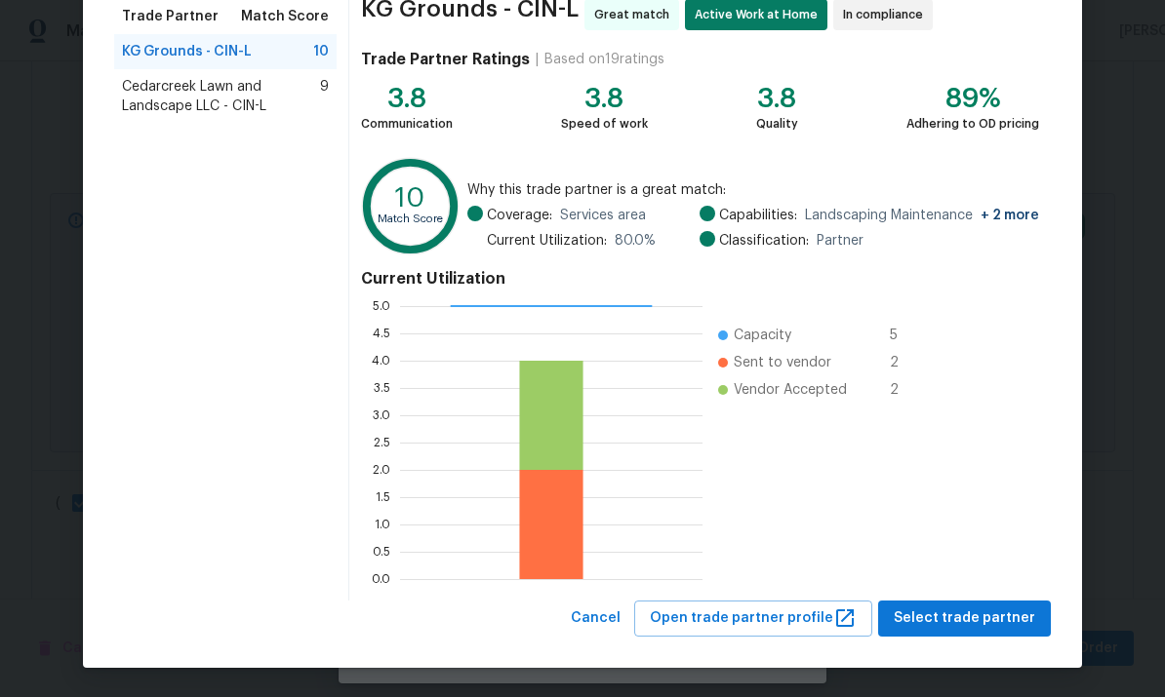
scroll to position [163, 0]
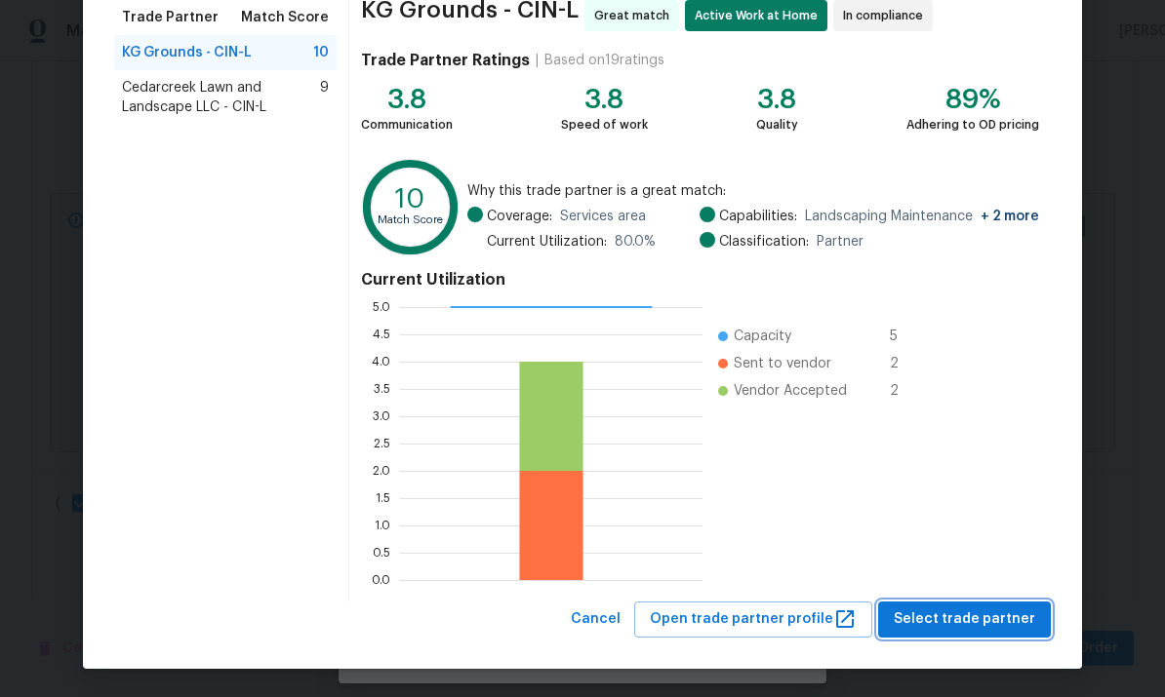
click at [973, 622] on span "Select trade partner" at bounding box center [963, 620] width 141 height 24
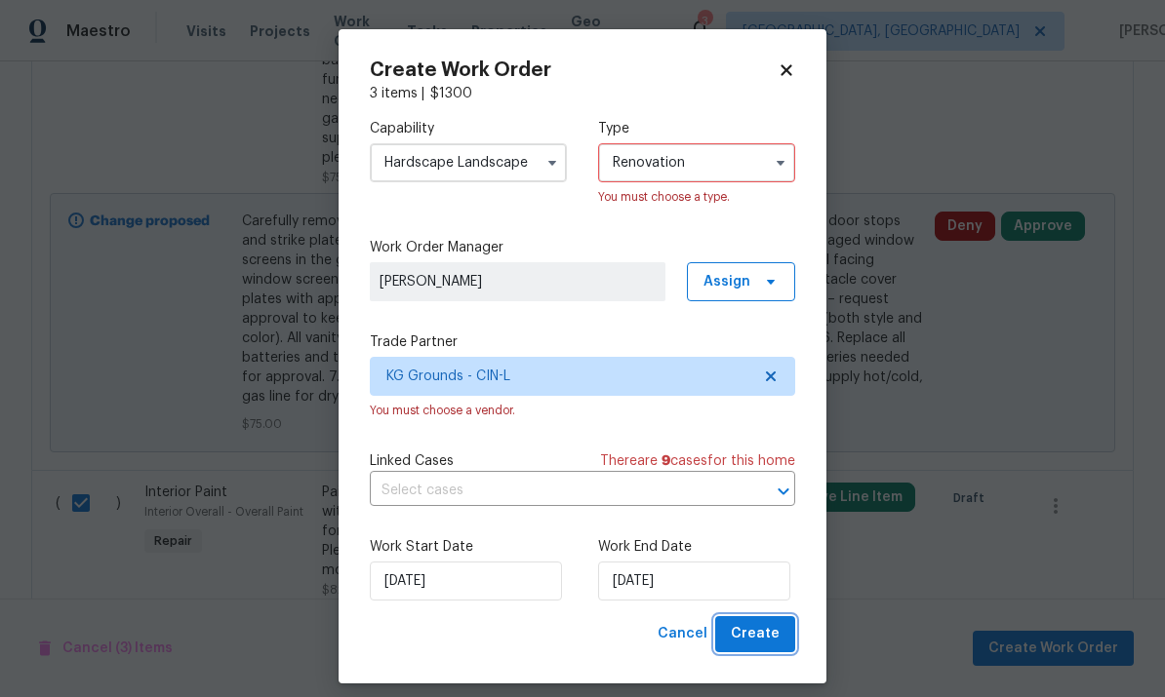
click at [768, 641] on span "Create" at bounding box center [755, 634] width 49 height 24
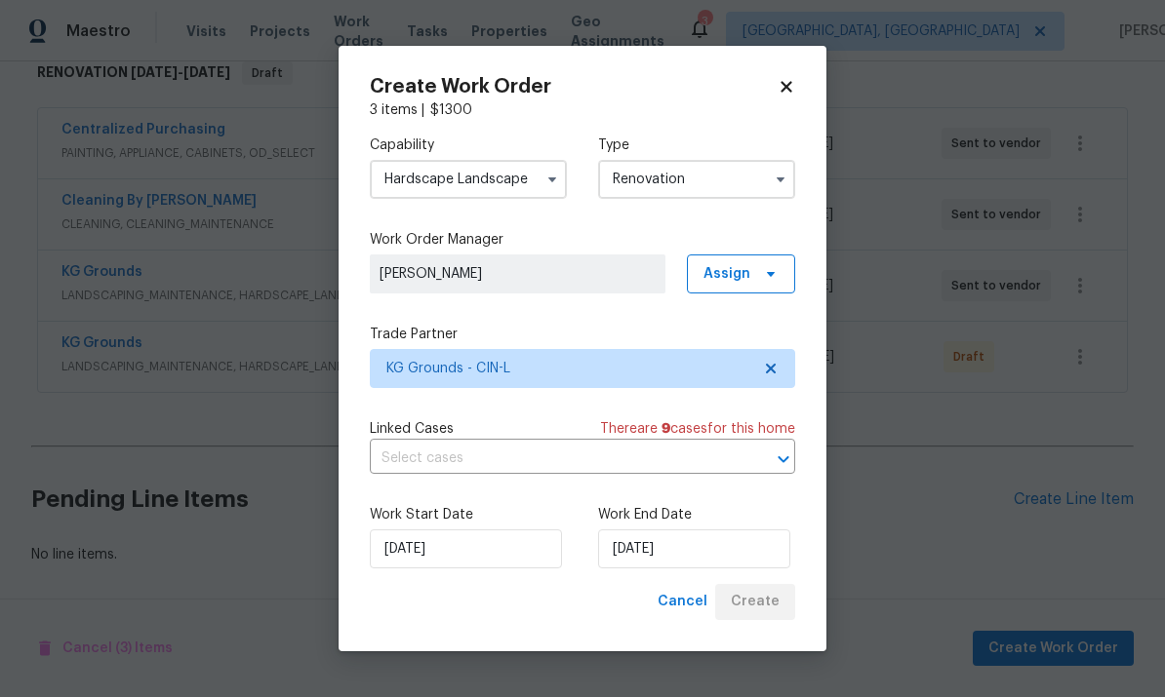
scroll to position [0, 0]
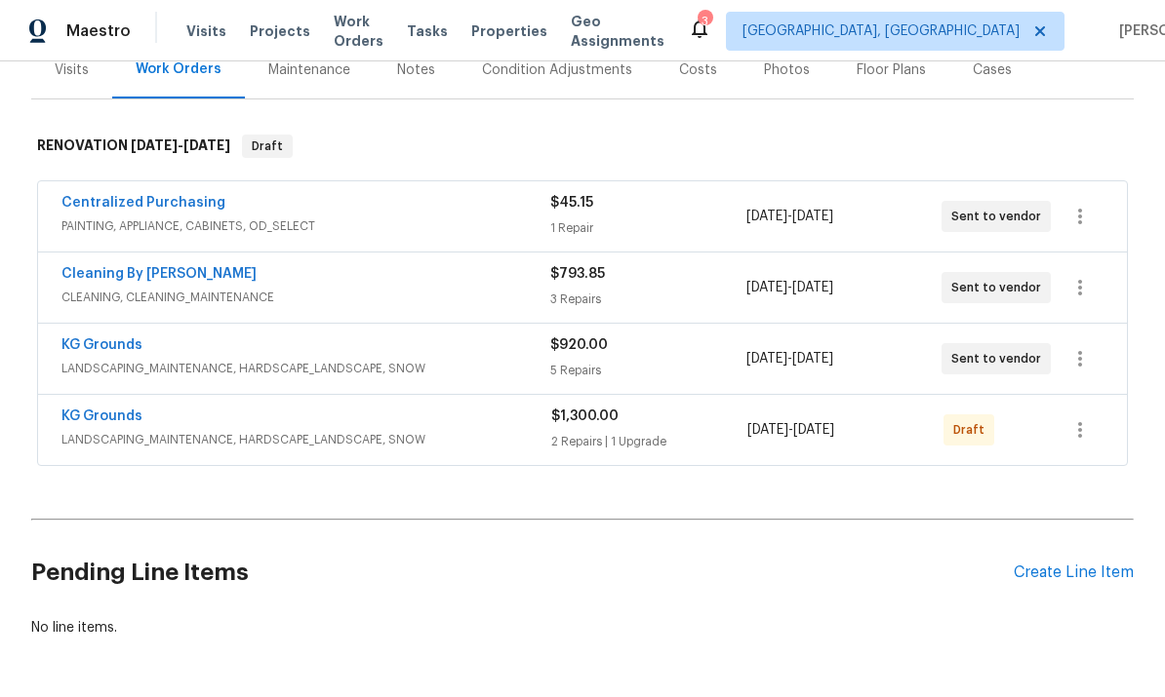
scroll to position [254, 0]
click at [1084, 426] on icon "button" at bounding box center [1079, 430] width 23 height 23
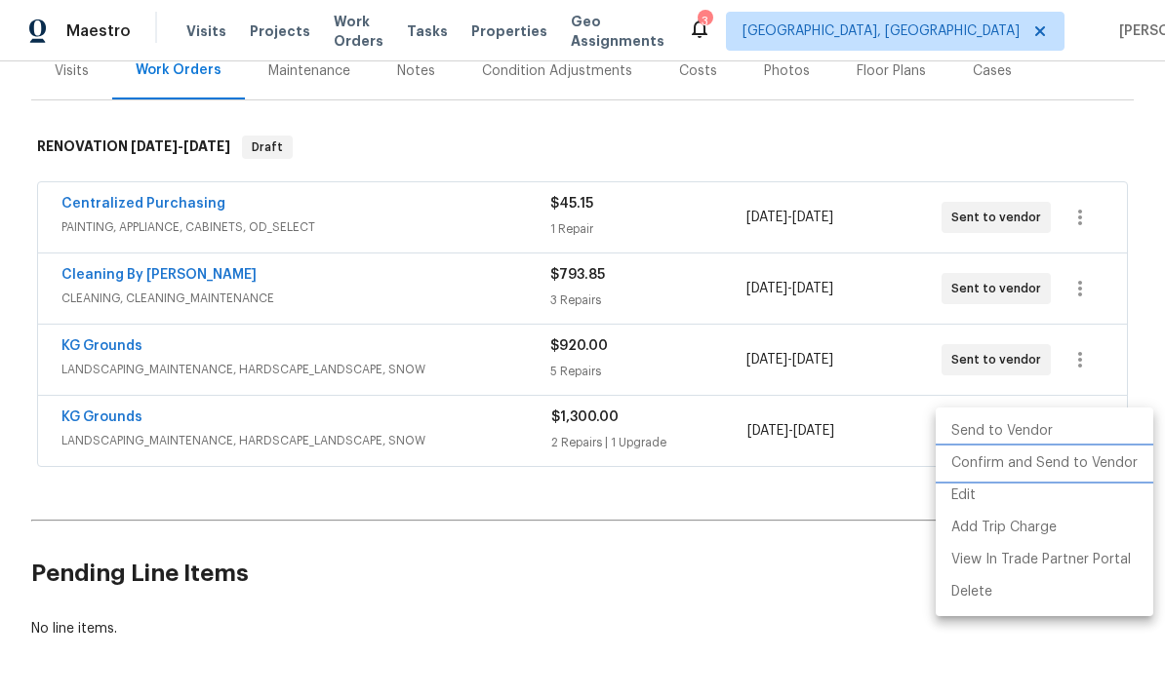
click at [1098, 452] on li "Confirm and Send to Vendor" at bounding box center [1043, 464] width 217 height 32
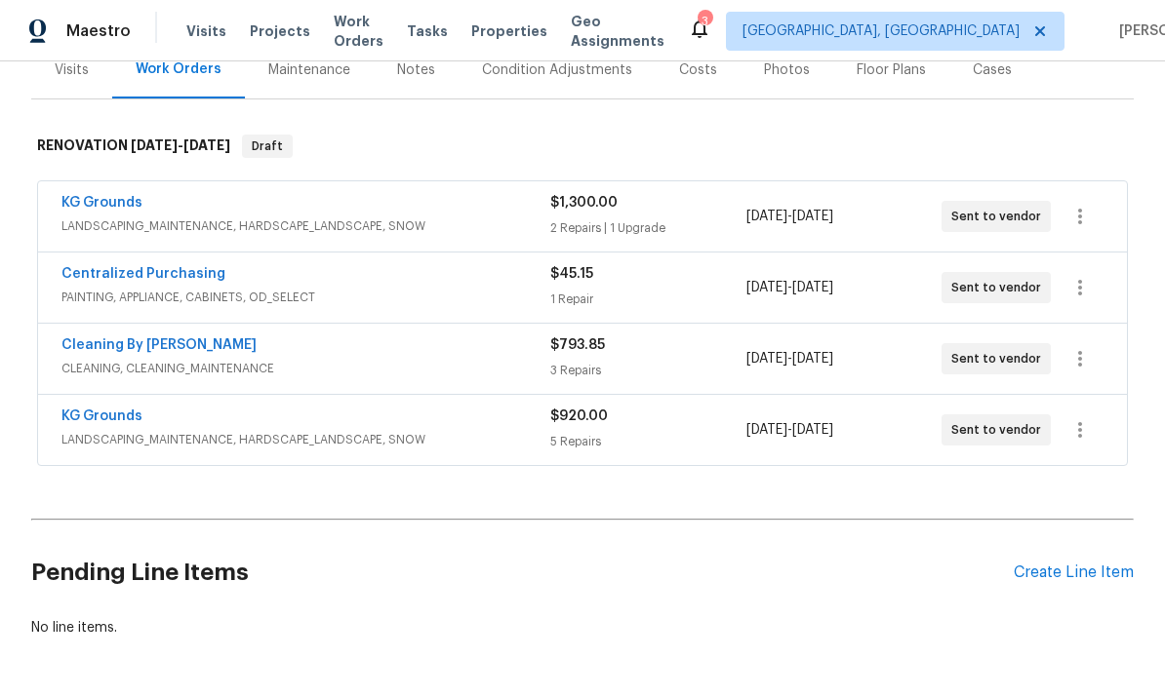
scroll to position [254, 0]
click at [139, 204] on link "KG Grounds" at bounding box center [101, 204] width 81 height 14
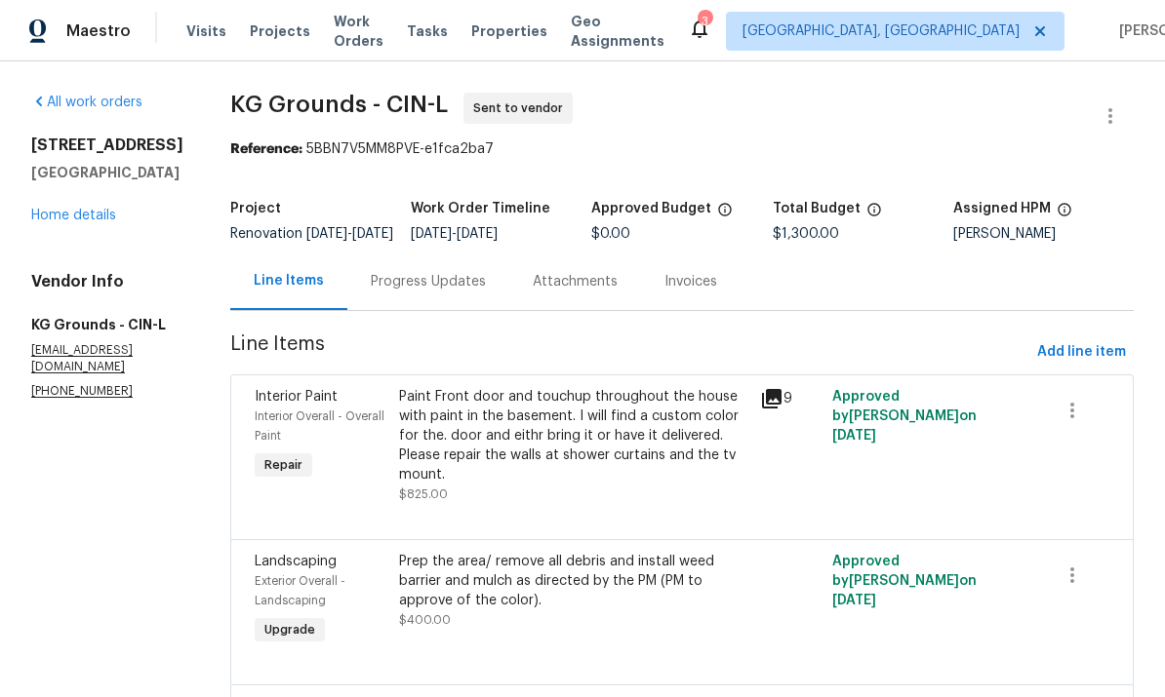
click at [849, 8] on div "Maestro Visits Projects Work Orders Tasks Properties Geo Assignments 3 Cincinna…" at bounding box center [582, 30] width 1165 height 61
click at [711, 25] on icon at bounding box center [699, 28] width 23 height 23
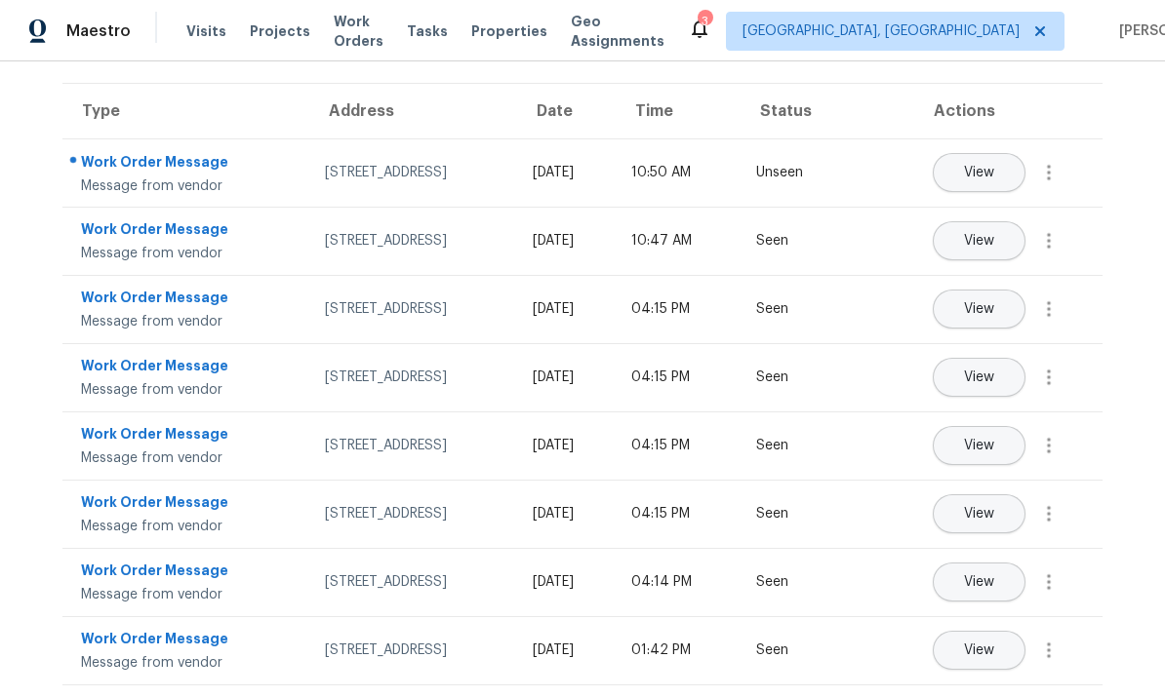
scroll to position [111, 0]
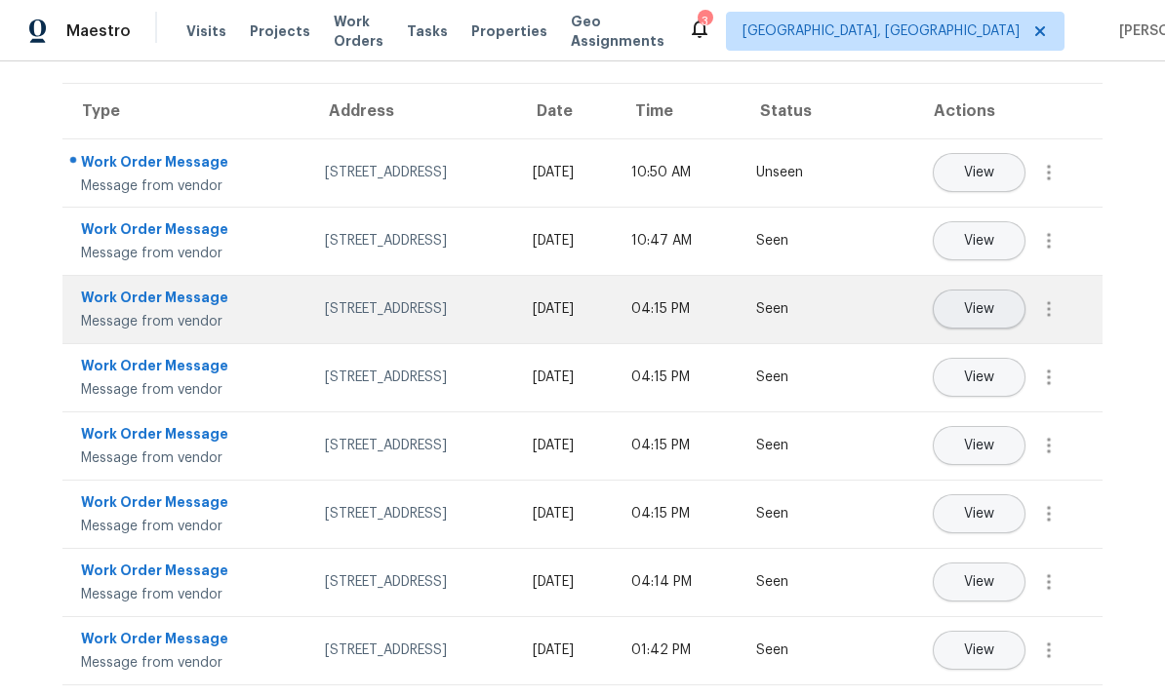
click at [976, 303] on span "View" at bounding box center [979, 309] width 30 height 15
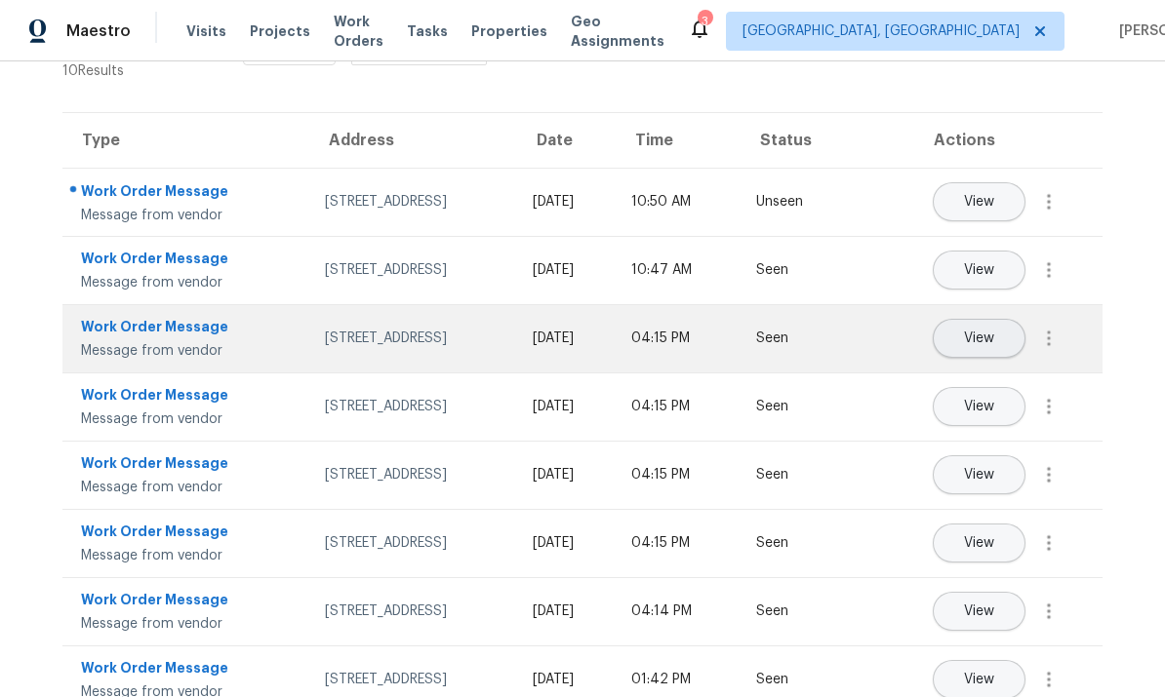
scroll to position [80, 0]
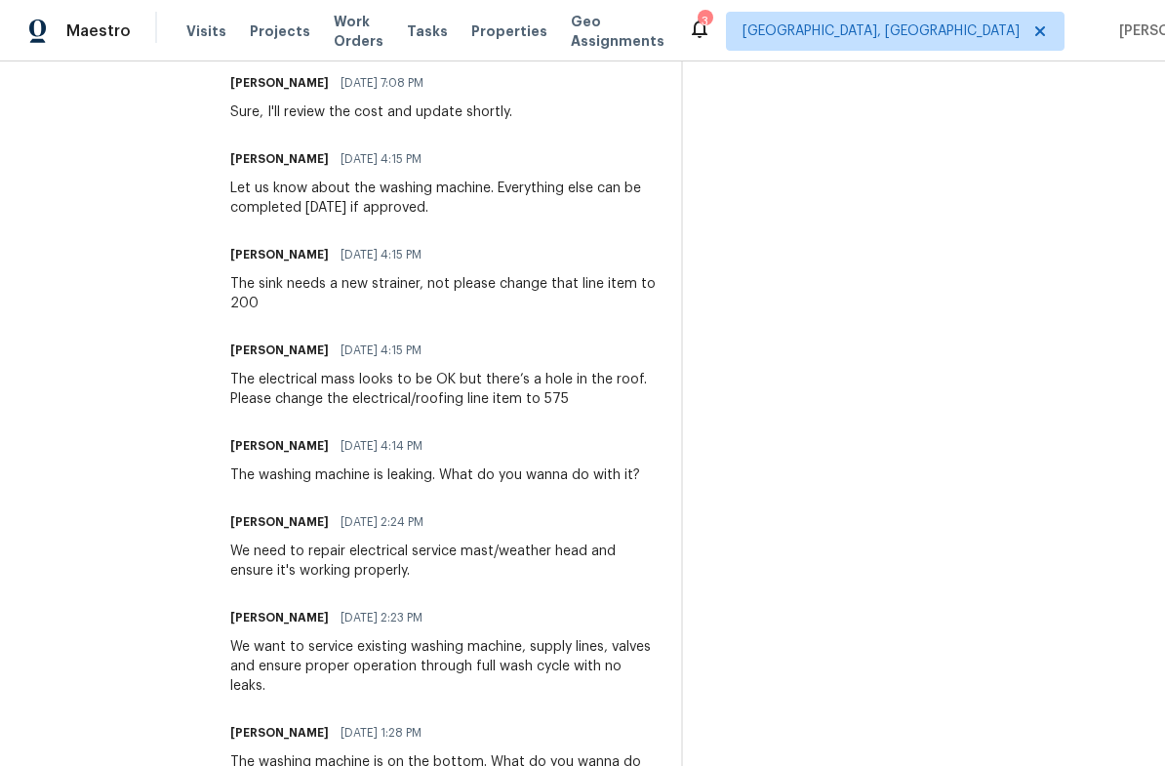
scroll to position [753, 0]
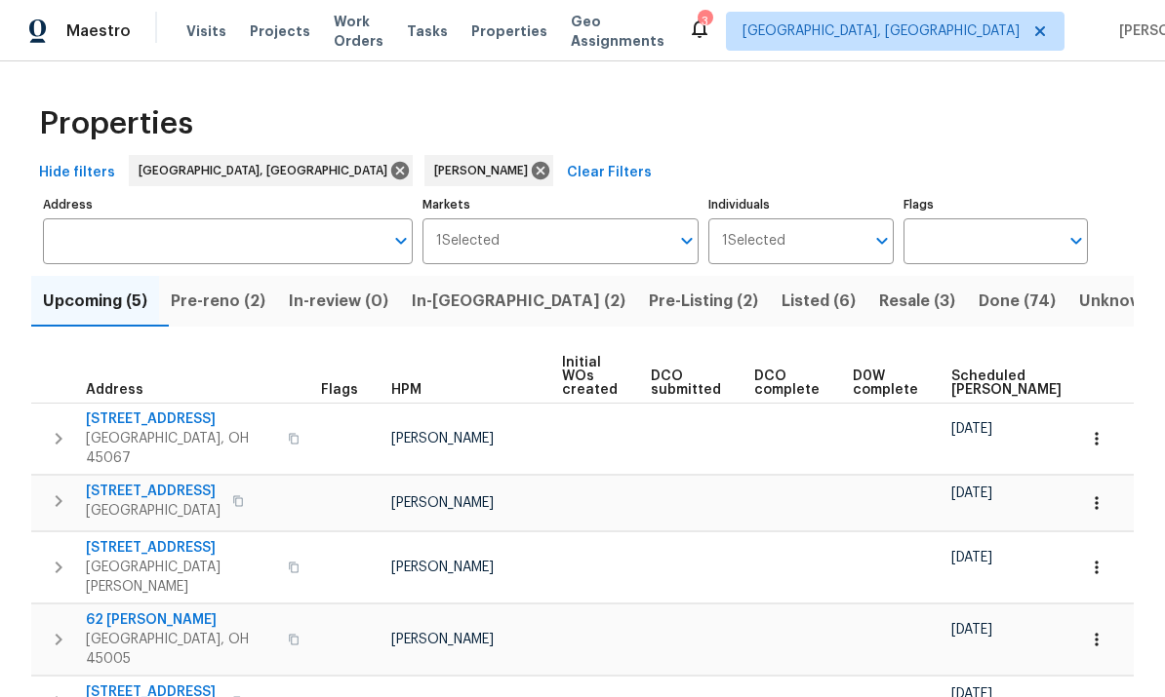
click at [649, 301] on span "Pre-Listing (2)" at bounding box center [703, 301] width 109 height 27
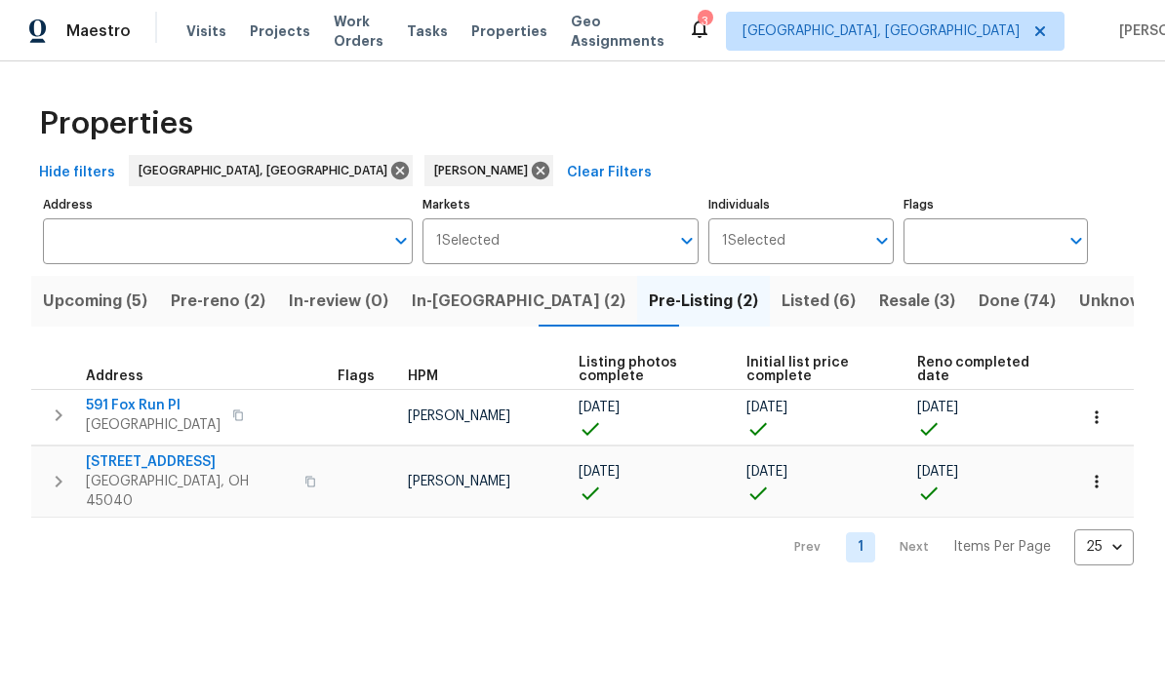
click at [491, 298] on span "In-[GEOGRAPHIC_DATA] (2)" at bounding box center [519, 301] width 214 height 27
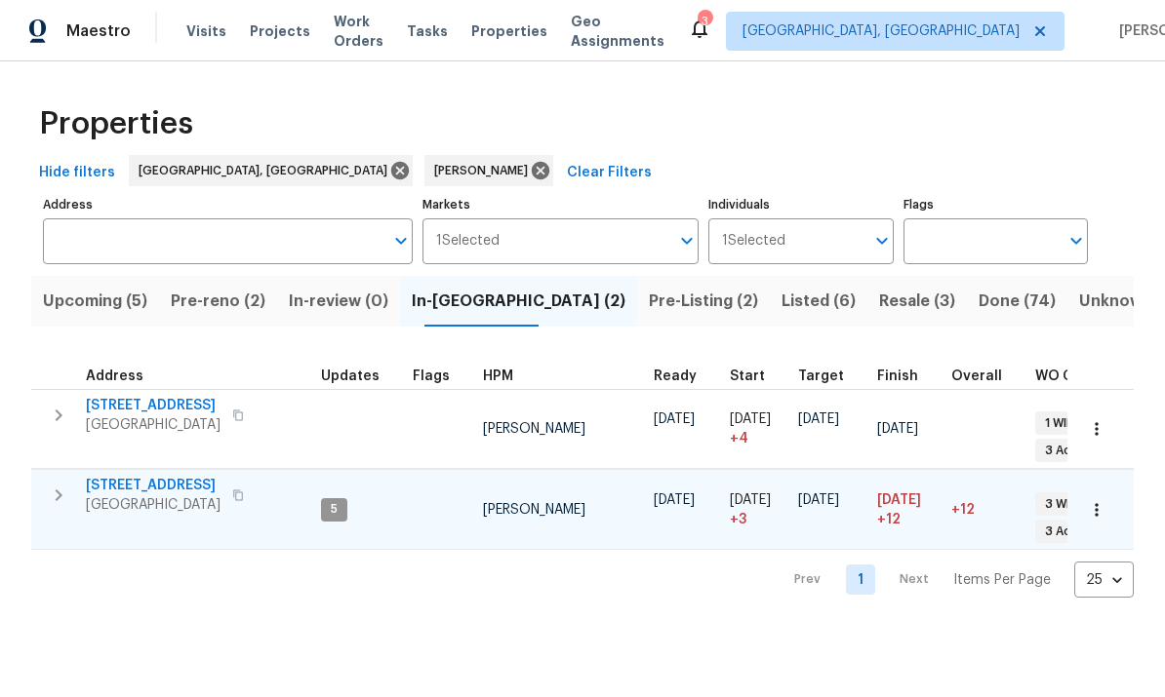
click at [110, 476] on span "[STREET_ADDRESS]" at bounding box center [153, 486] width 135 height 20
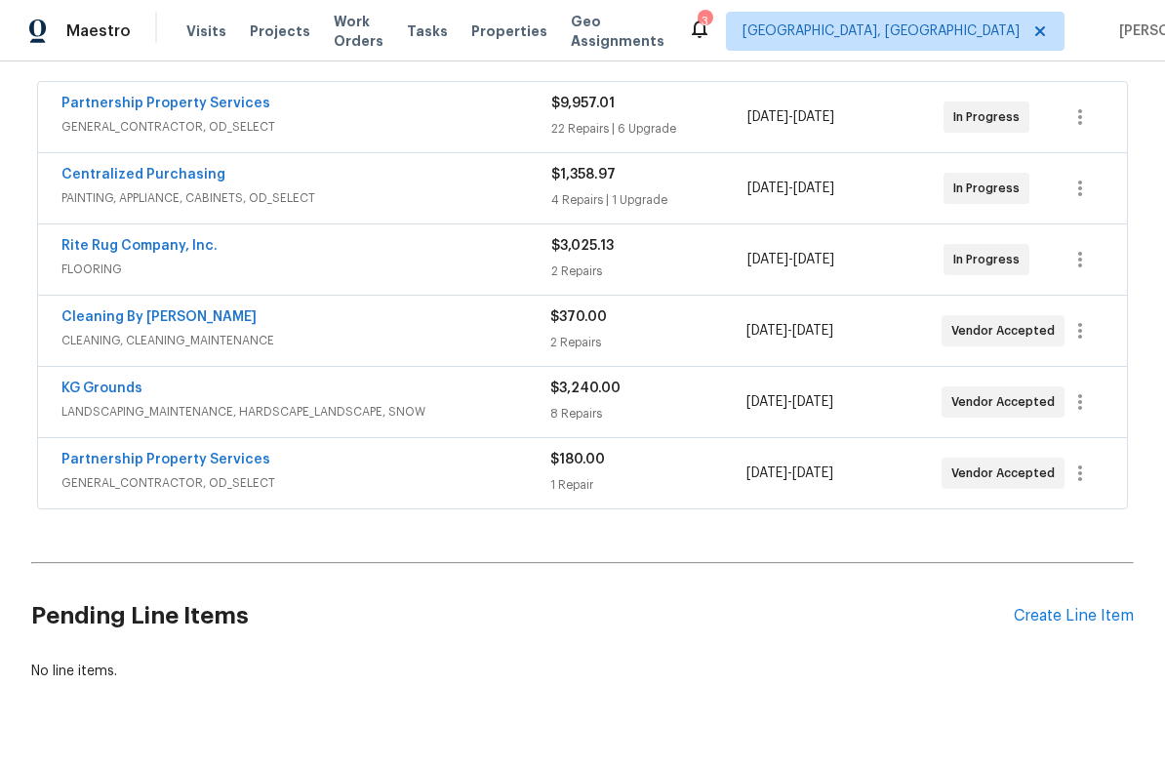
scroll to position [353, 0]
click at [1073, 393] on icon "button" at bounding box center [1079, 402] width 23 height 23
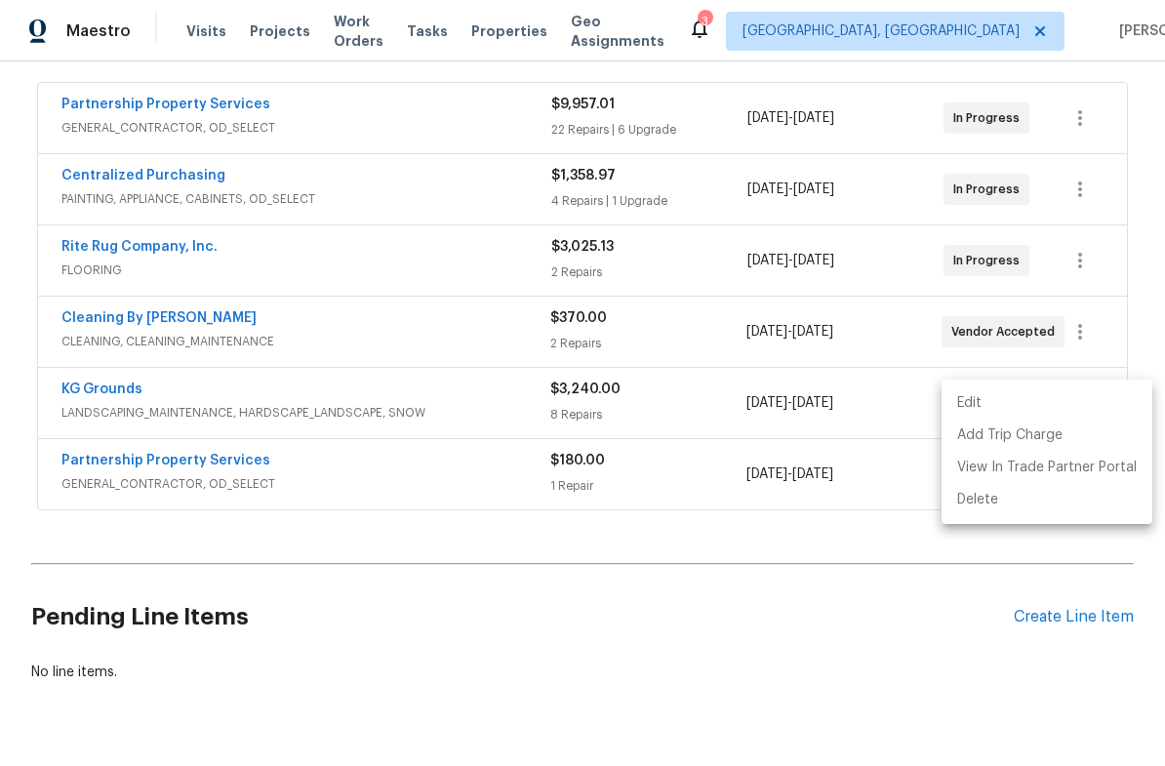
click at [441, 246] on div at bounding box center [582, 383] width 1165 height 766
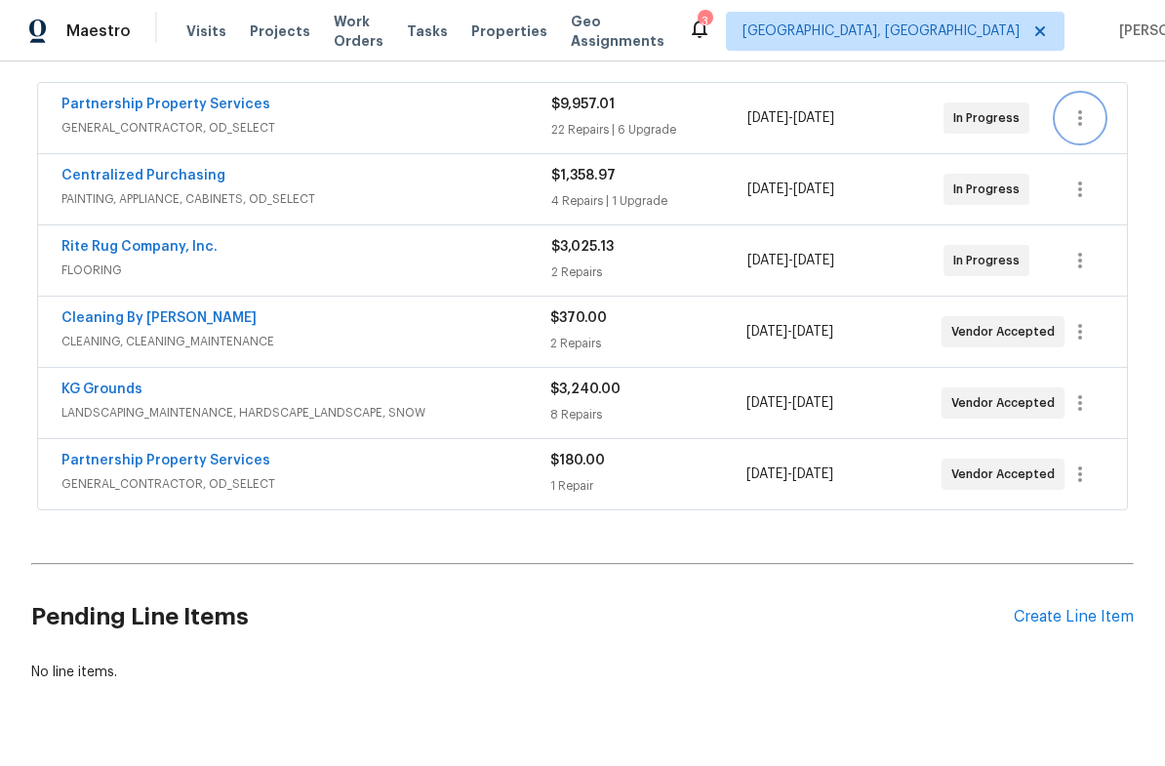
click at [1071, 125] on icon "button" at bounding box center [1079, 117] width 23 height 23
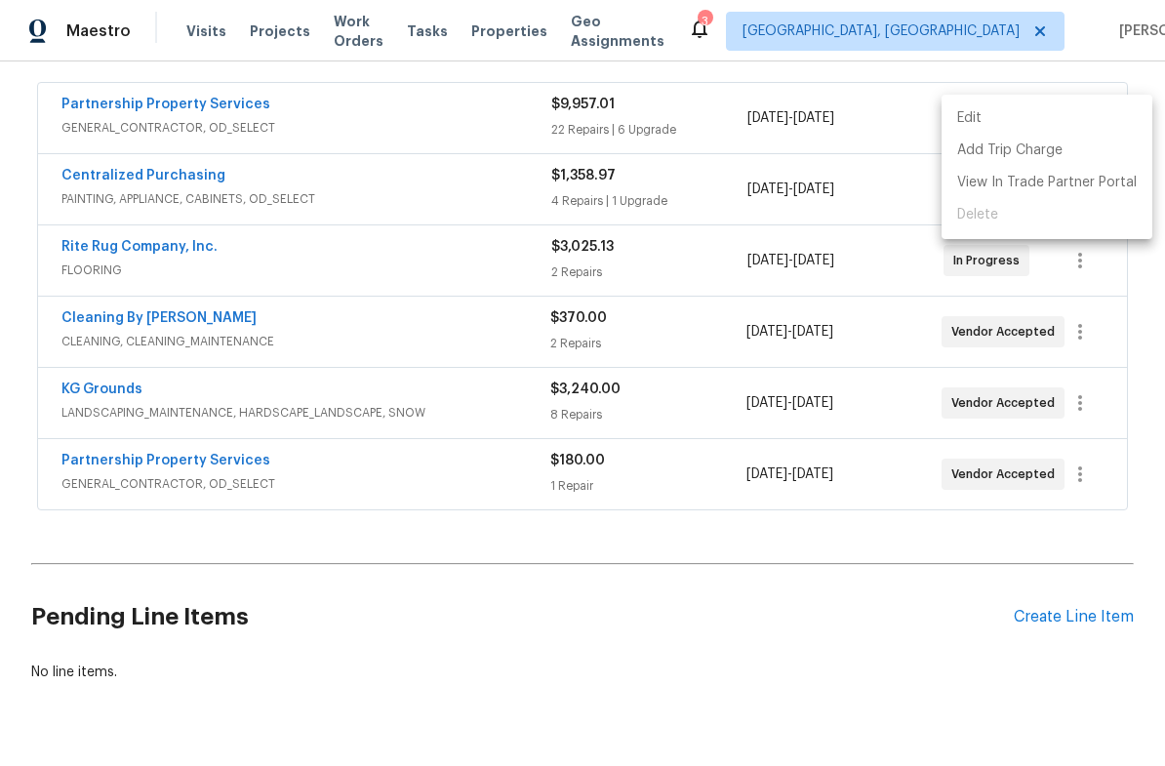
click at [1018, 120] on li "Edit" at bounding box center [1046, 118] width 211 height 32
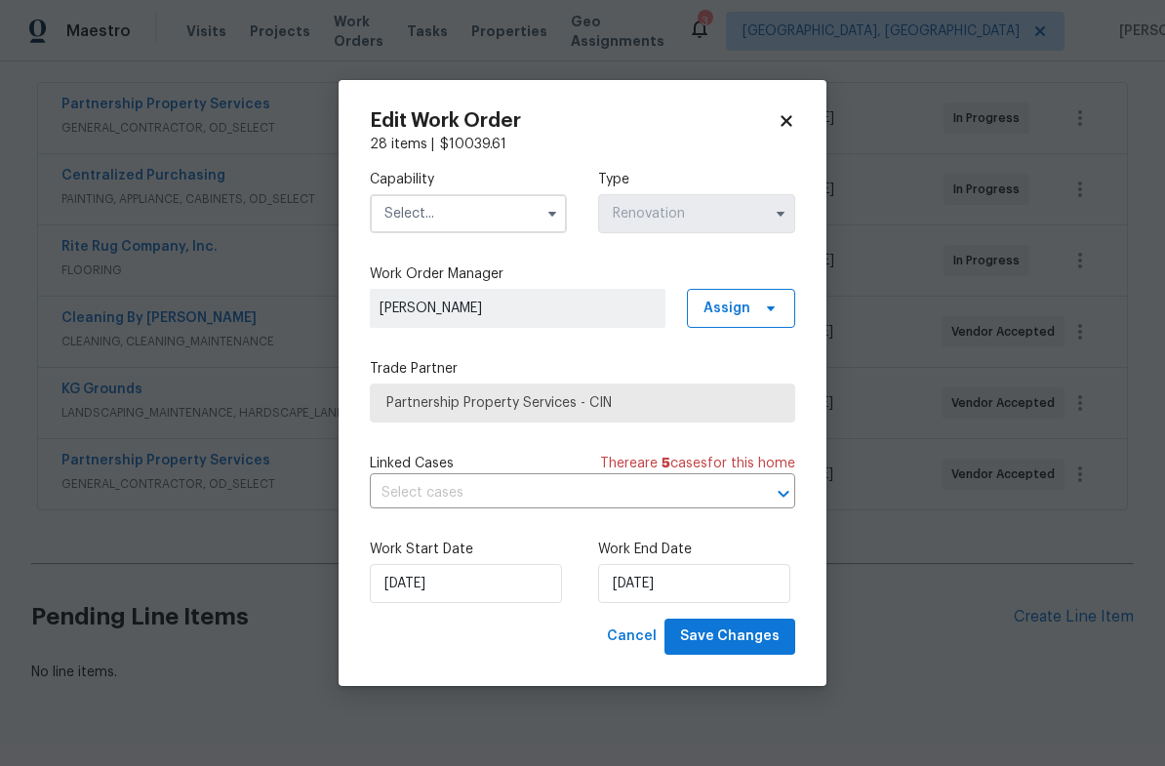
click at [491, 195] on input "text" at bounding box center [468, 213] width 197 height 39
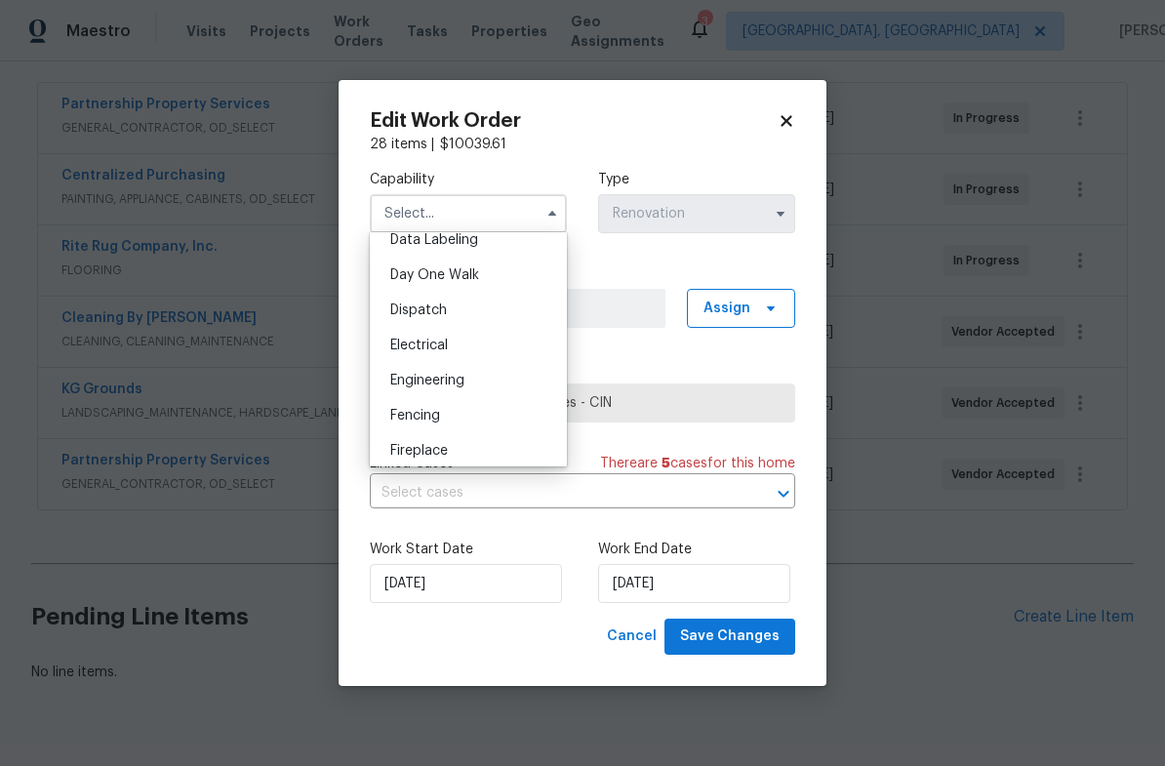
scroll to position [538, 0]
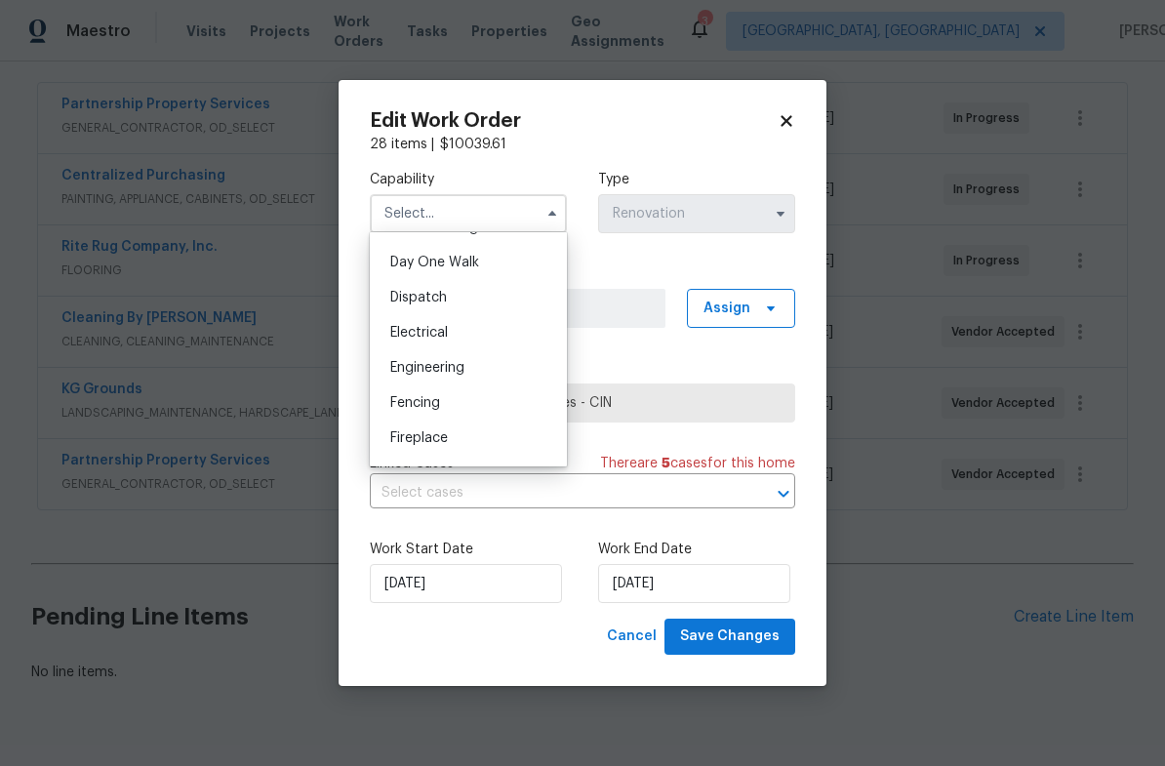
click at [513, 180] on label "Capability" at bounding box center [468, 180] width 197 height 20
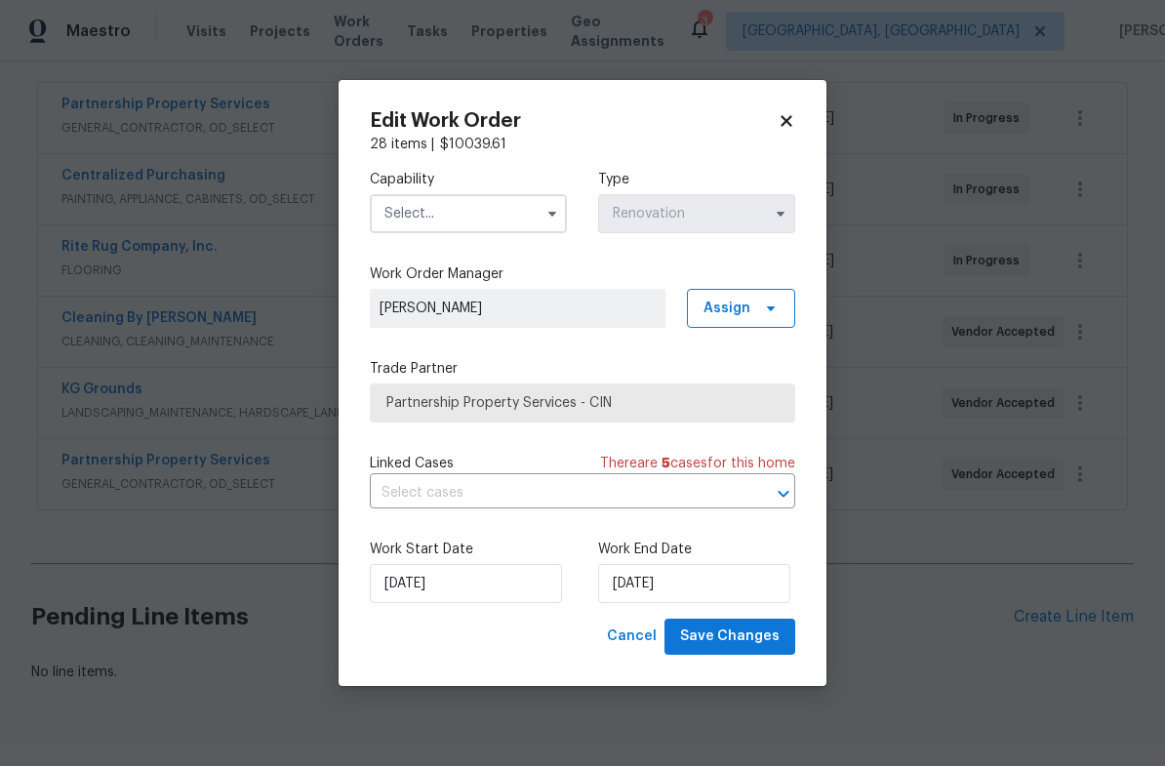
click at [505, 205] on input "text" at bounding box center [468, 213] width 197 height 39
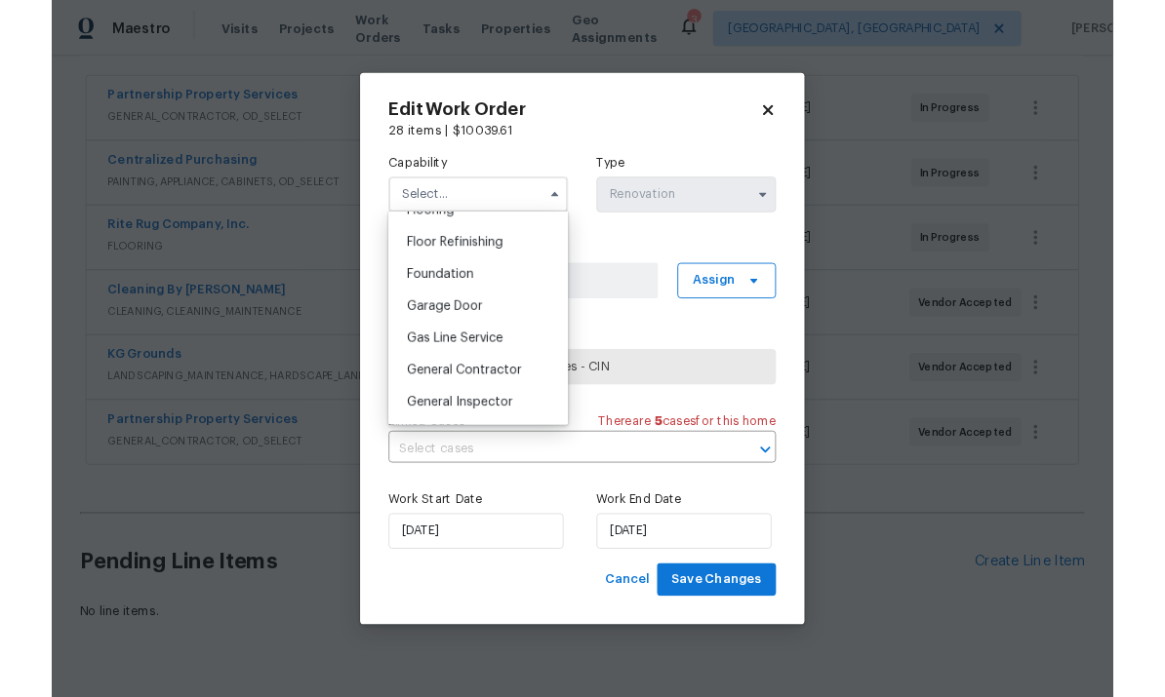
scroll to position [781, 0]
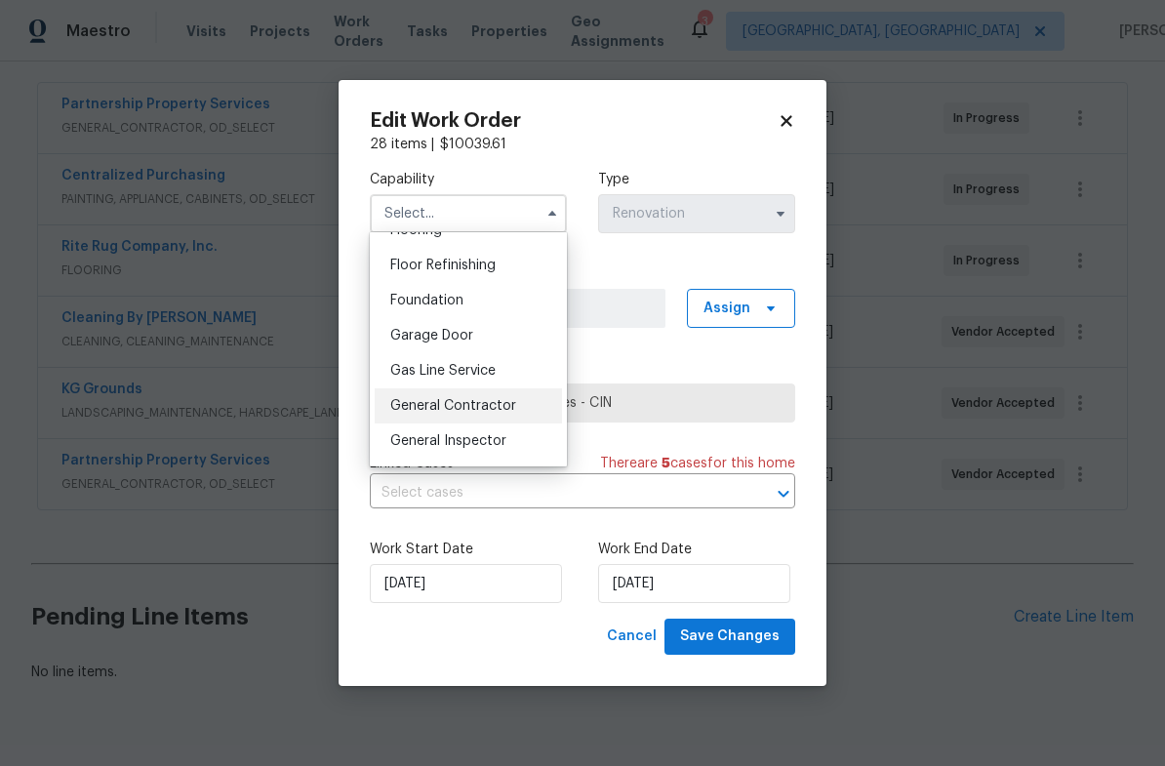
click at [514, 412] on div "General Contractor" at bounding box center [468, 405] width 187 height 35
type input "General Contractor"
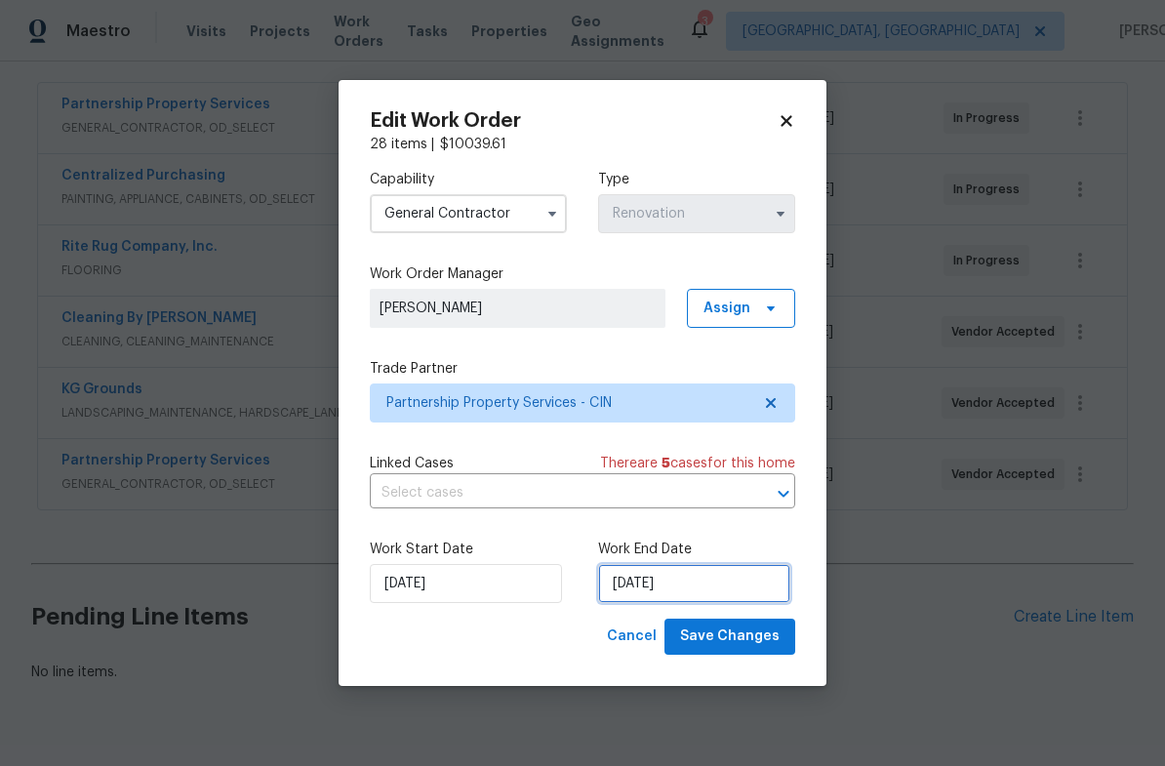
click at [741, 570] on input "8/31/2025" at bounding box center [694, 583] width 192 height 39
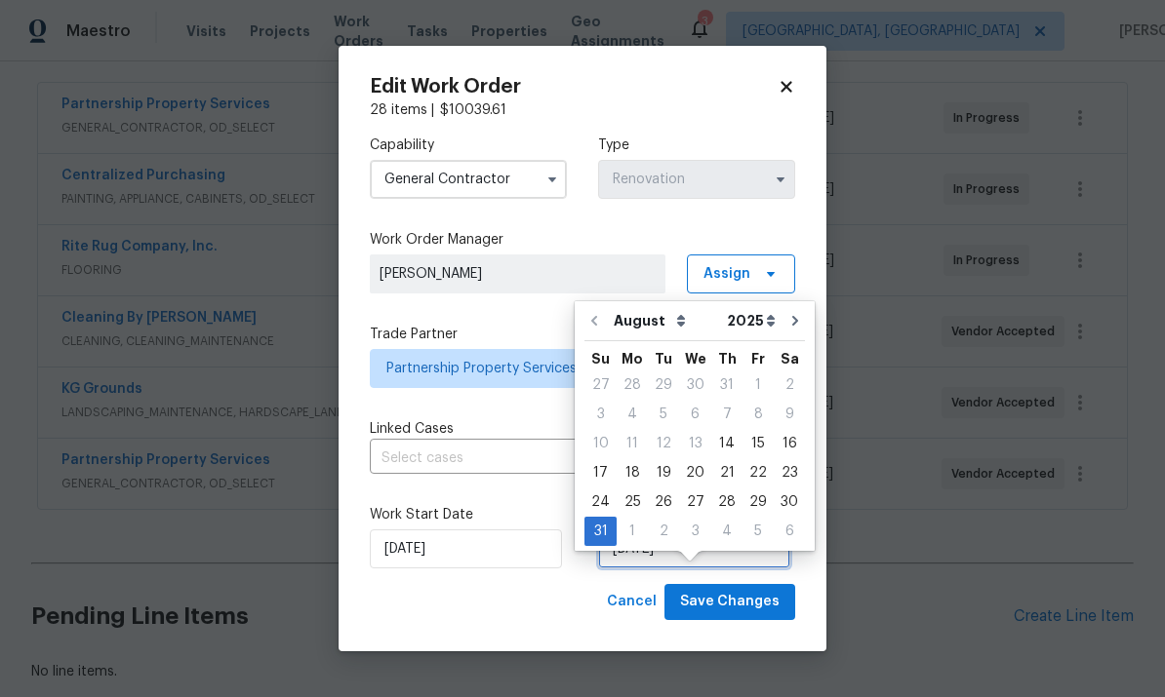
scroll to position [6, 0]
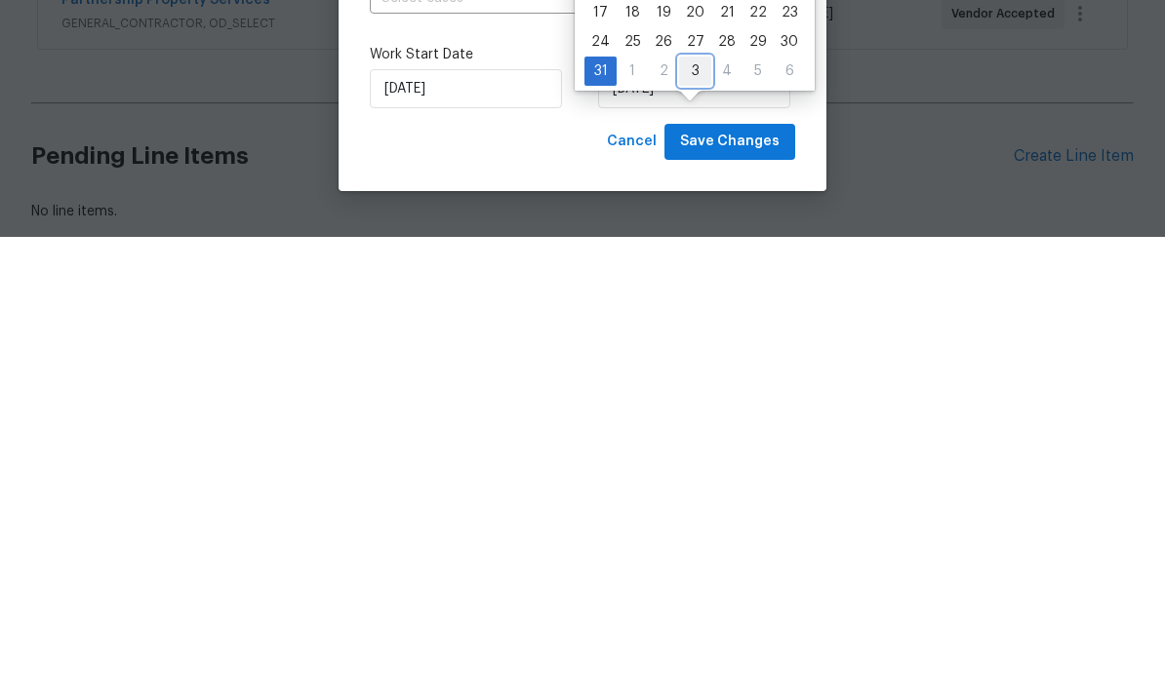
click at [697, 518] on div "3" at bounding box center [695, 531] width 32 height 27
type input "9/3/2025"
select select "8"
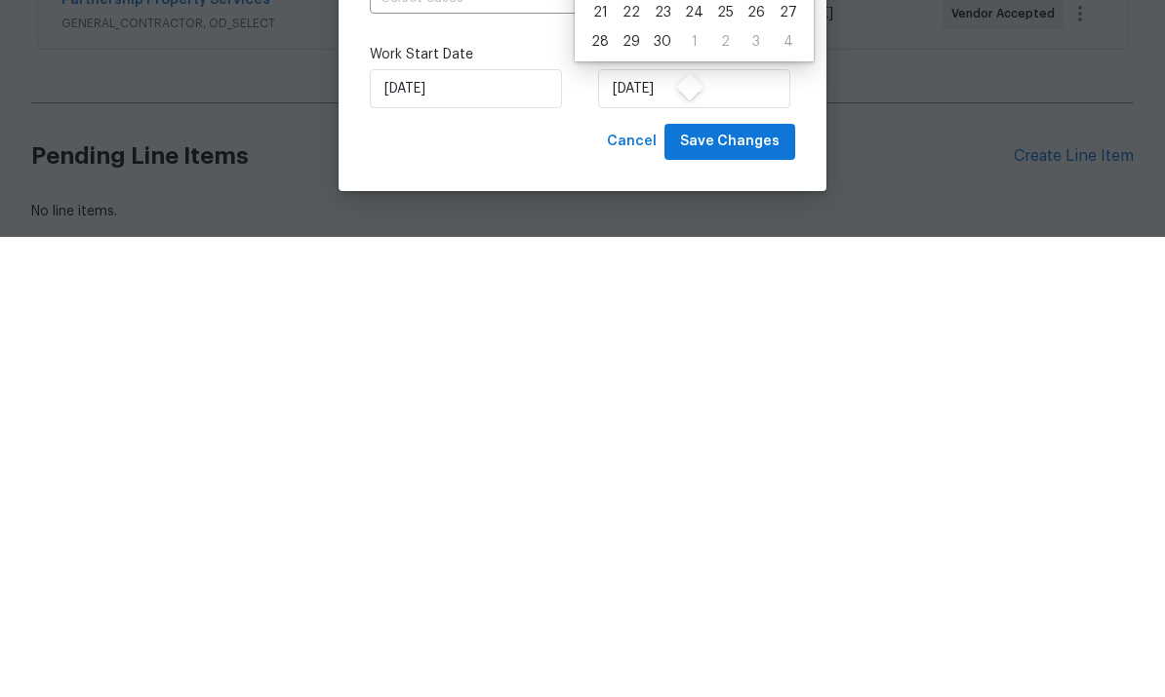
scroll to position [73, 0]
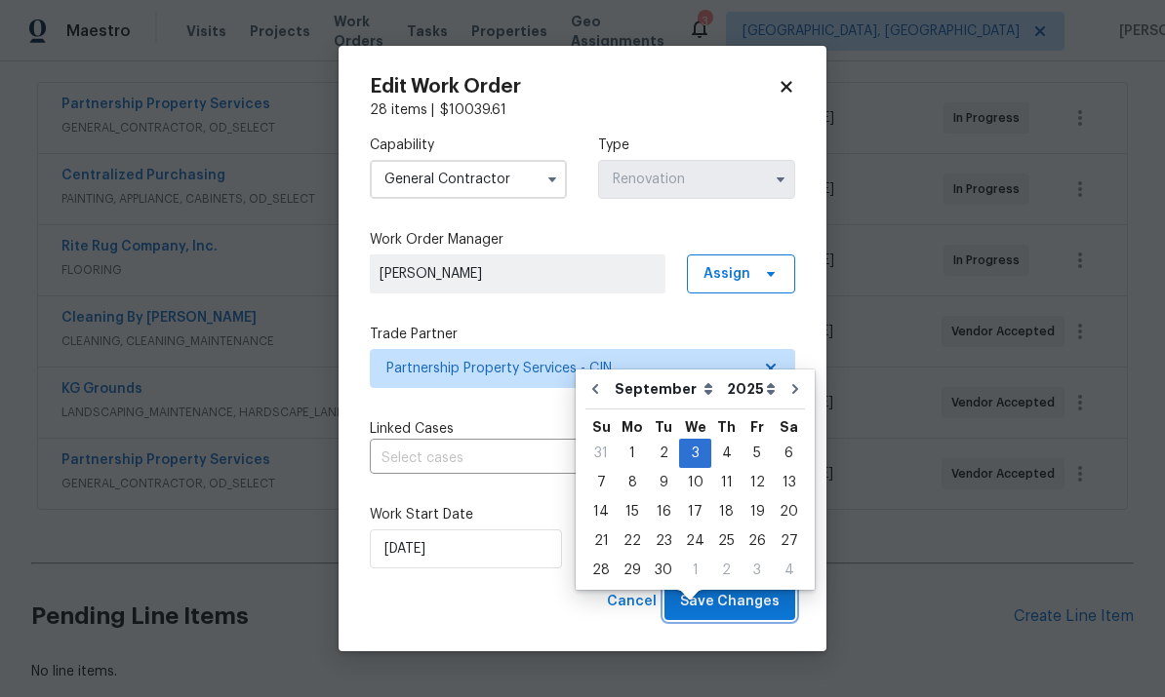
click at [753, 597] on span "Save Changes" at bounding box center [729, 602] width 99 height 24
